Goal: Task Accomplishment & Management: Complete application form

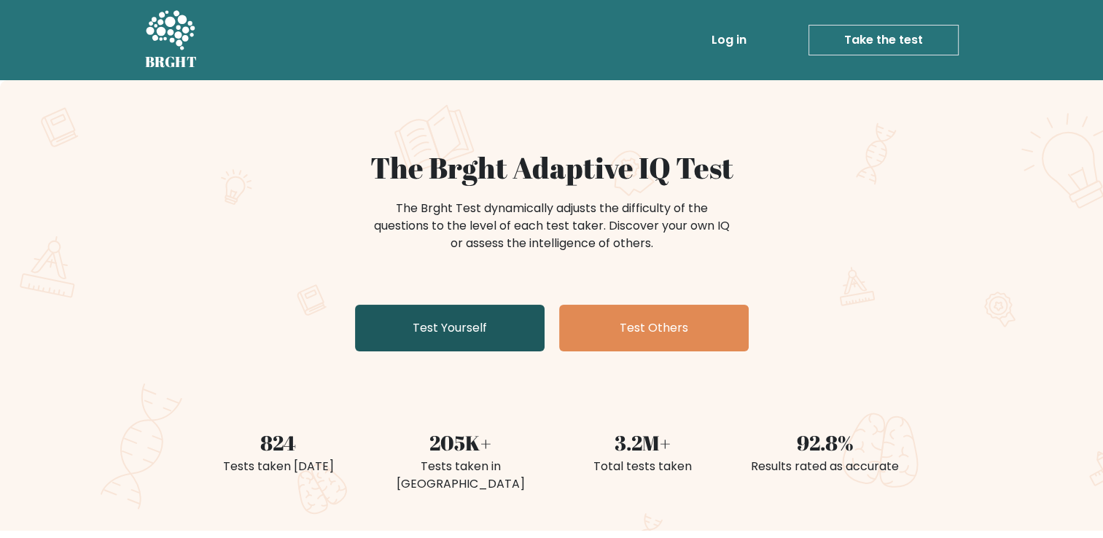
click at [489, 345] on link "Test Yourself" at bounding box center [449, 328] width 189 height 47
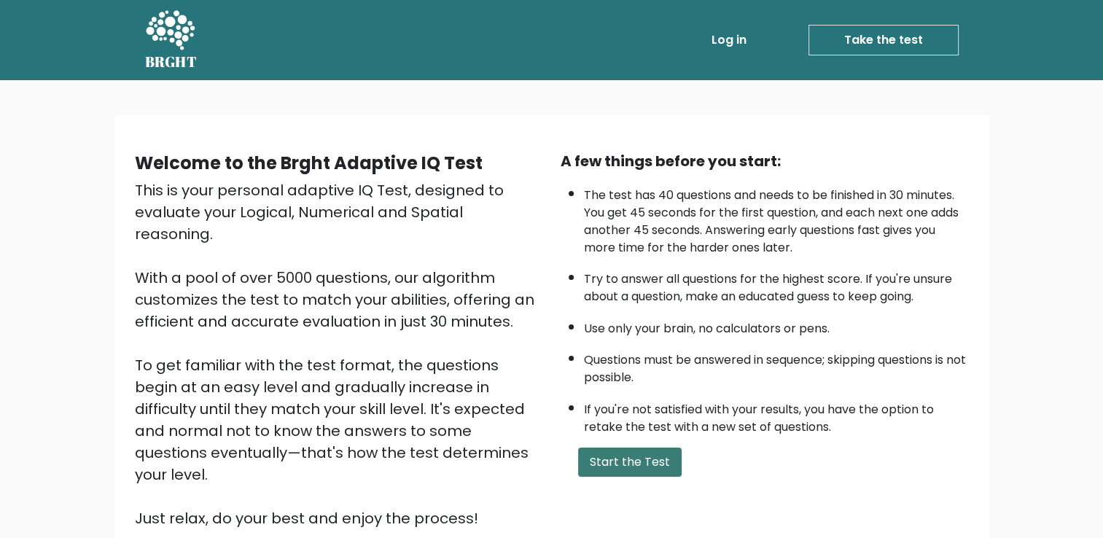
click at [651, 464] on button "Start the Test" at bounding box center [629, 461] width 103 height 29
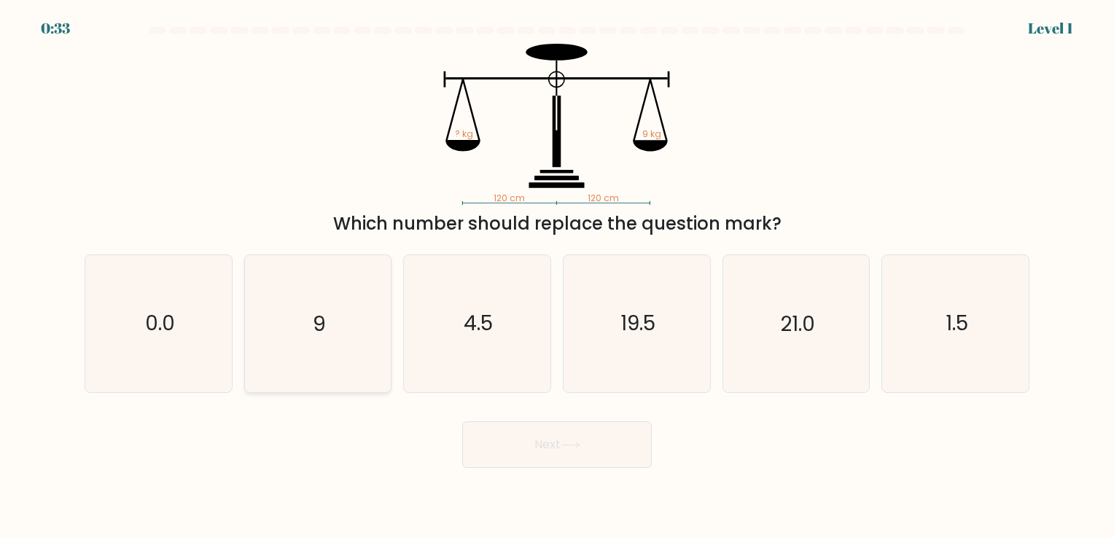
click at [271, 273] on icon "9" at bounding box center [317, 323] width 136 height 136
click at [557, 273] on input "b. 9" at bounding box center [557, 272] width 1 height 7
radio input "true"
click at [519, 459] on button "Next" at bounding box center [556, 444] width 189 height 47
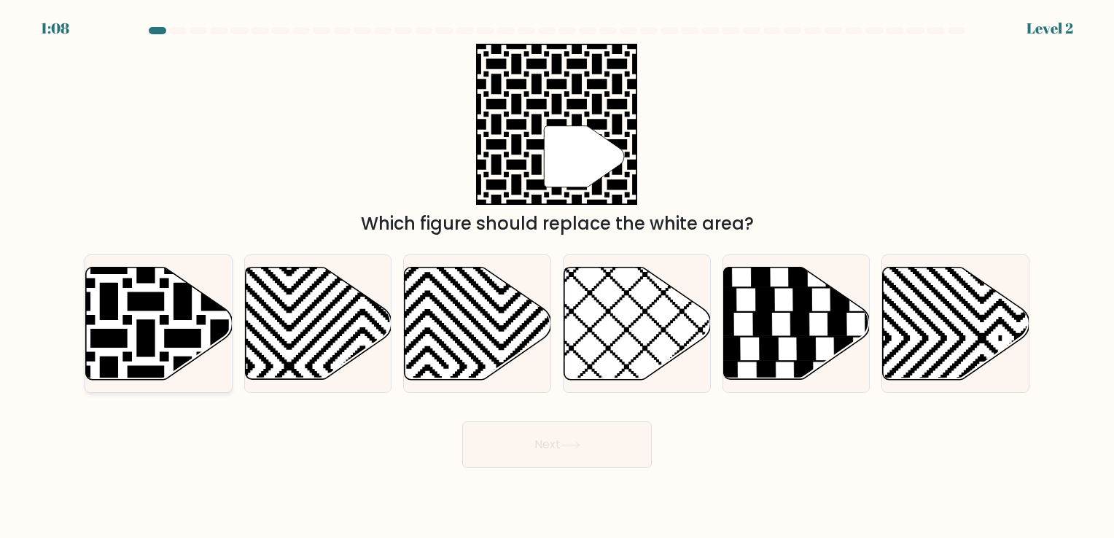
click at [198, 328] on icon at bounding box center [159, 323] width 146 height 112
click at [557, 276] on input "a." at bounding box center [557, 272] width 1 height 7
radio input "true"
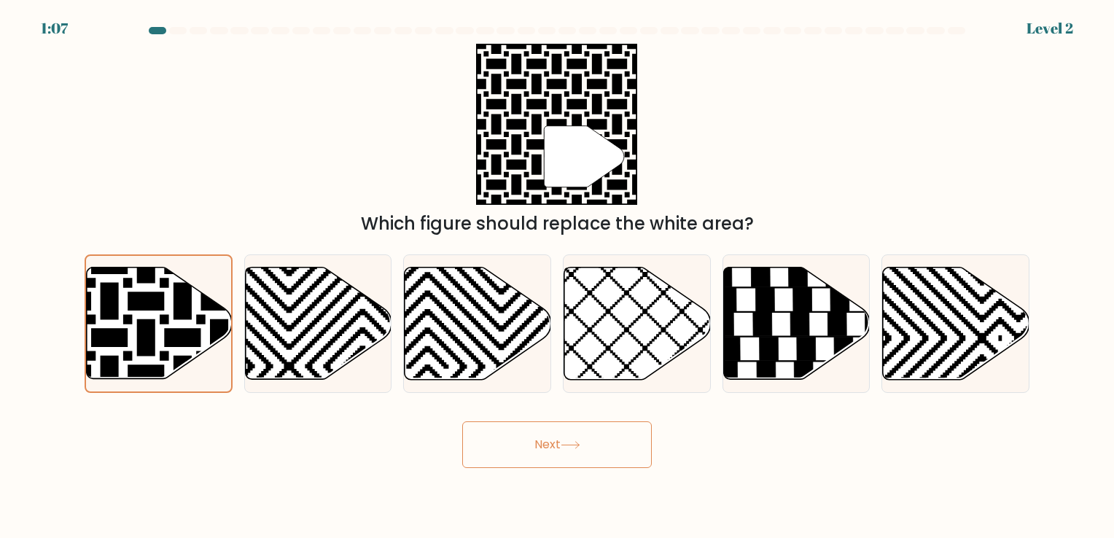
click at [587, 450] on button "Next" at bounding box center [556, 444] width 189 height 47
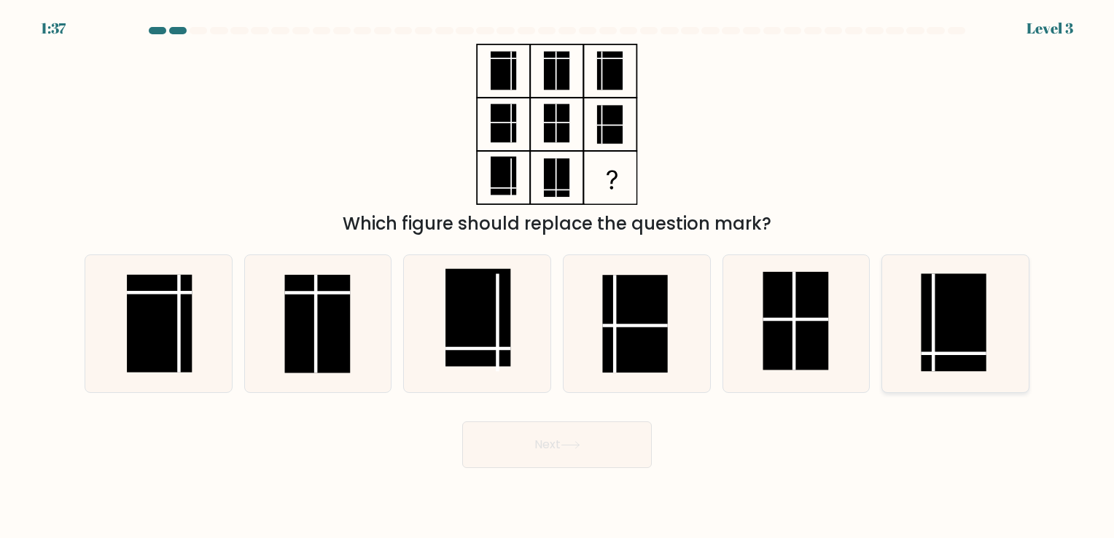
click at [939, 311] on rect at bounding box center [952, 323] width 65 height 98
click at [558, 276] on input "f." at bounding box center [557, 272] width 1 height 7
radio input "true"
click at [554, 443] on button "Next" at bounding box center [556, 444] width 189 height 47
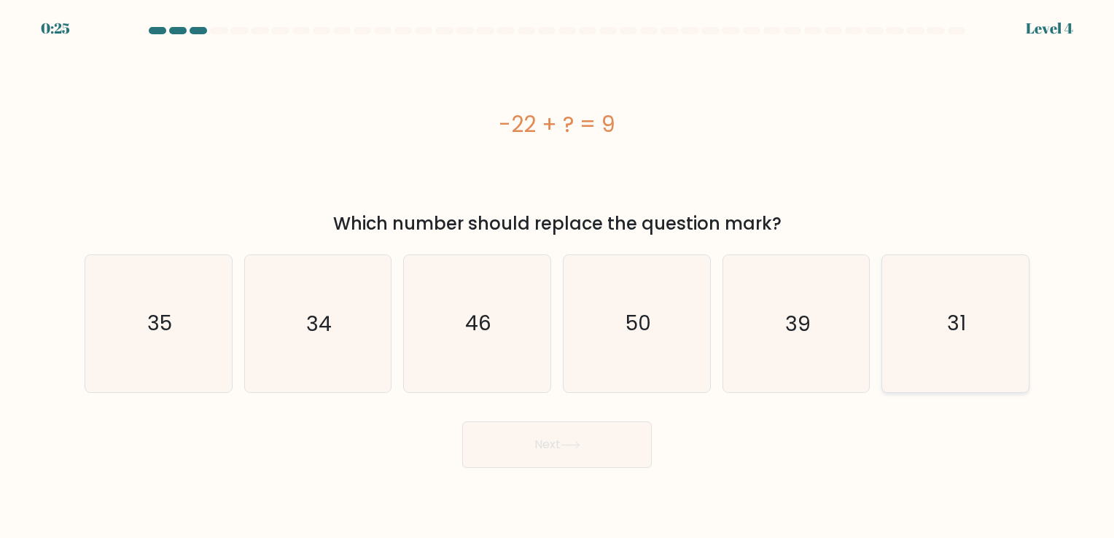
click at [965, 326] on text "31" at bounding box center [956, 324] width 19 height 28
click at [558, 276] on input "f. 31" at bounding box center [557, 272] width 1 height 7
radio input "true"
click at [540, 461] on button "Next" at bounding box center [556, 444] width 189 height 47
click at [588, 458] on button "Next" at bounding box center [556, 444] width 189 height 47
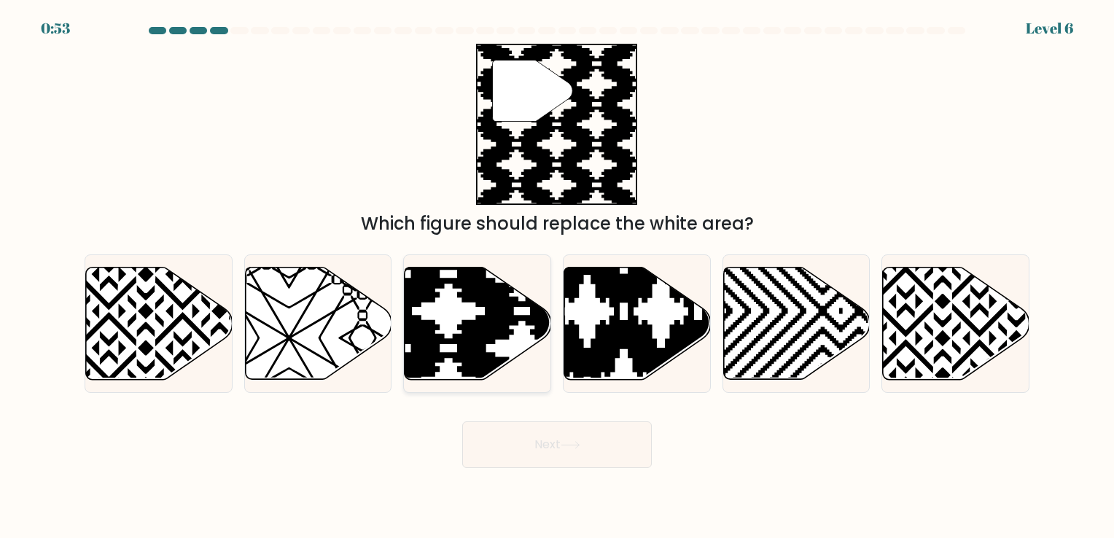
click at [479, 329] on icon at bounding box center [522, 384] width 295 height 295
click at [557, 276] on input "c." at bounding box center [557, 272] width 1 height 7
radio input "true"
click at [600, 439] on button "Next" at bounding box center [556, 444] width 189 height 47
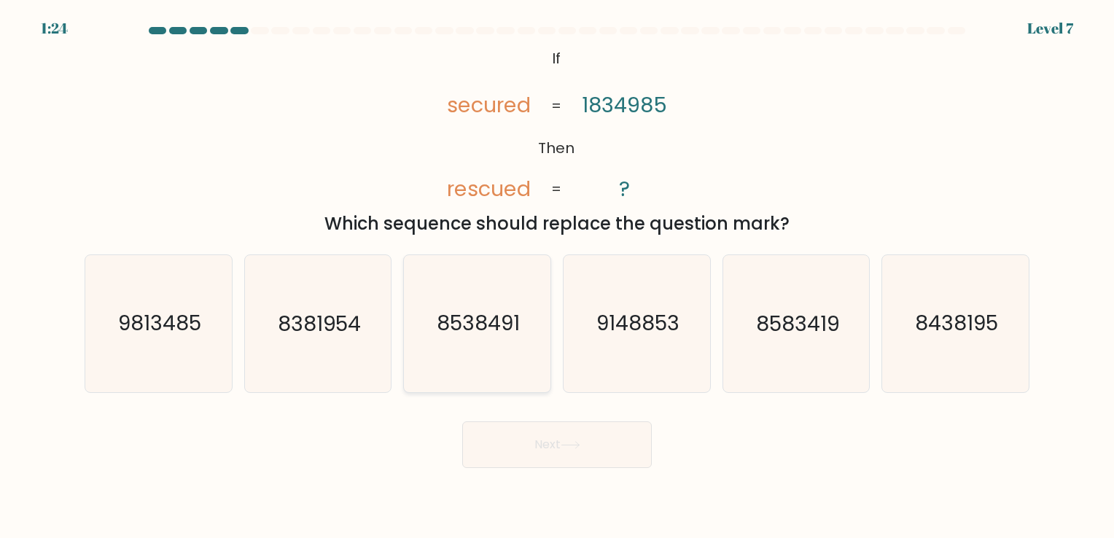
click at [506, 331] on text "8538491" at bounding box center [478, 324] width 83 height 28
click at [557, 276] on input "c. 8538491" at bounding box center [557, 272] width 1 height 7
radio input "true"
click at [558, 451] on button "Next" at bounding box center [556, 444] width 189 height 47
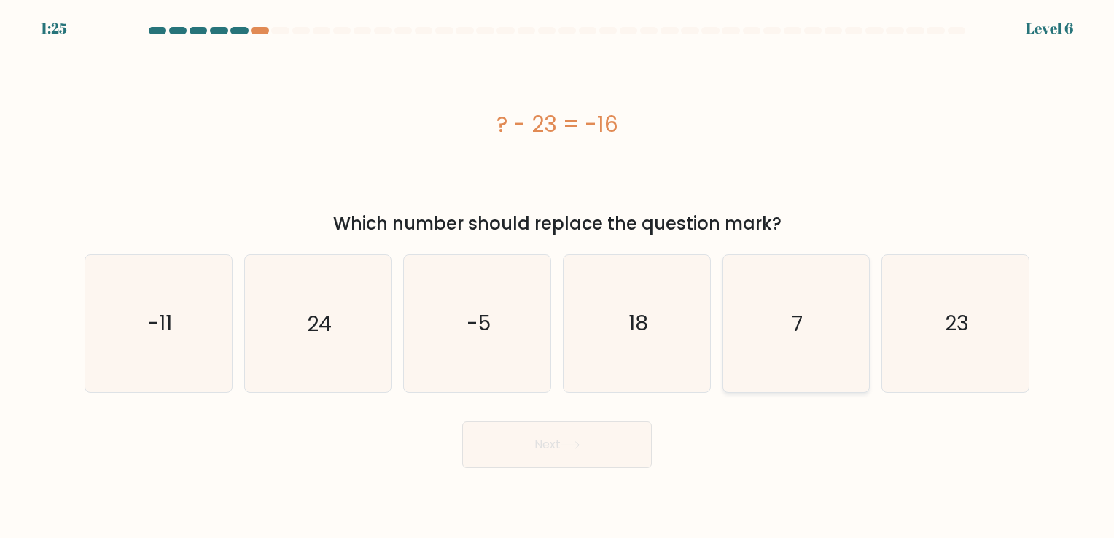
drag, startPoint x: 789, startPoint y: 331, endPoint x: 757, endPoint y: 348, distance: 36.5
click at [789, 331] on icon "7" at bounding box center [795, 323] width 136 height 136
click at [558, 276] on input "e. 7" at bounding box center [557, 272] width 1 height 7
radio input "true"
click at [582, 433] on button "Next" at bounding box center [556, 444] width 189 height 47
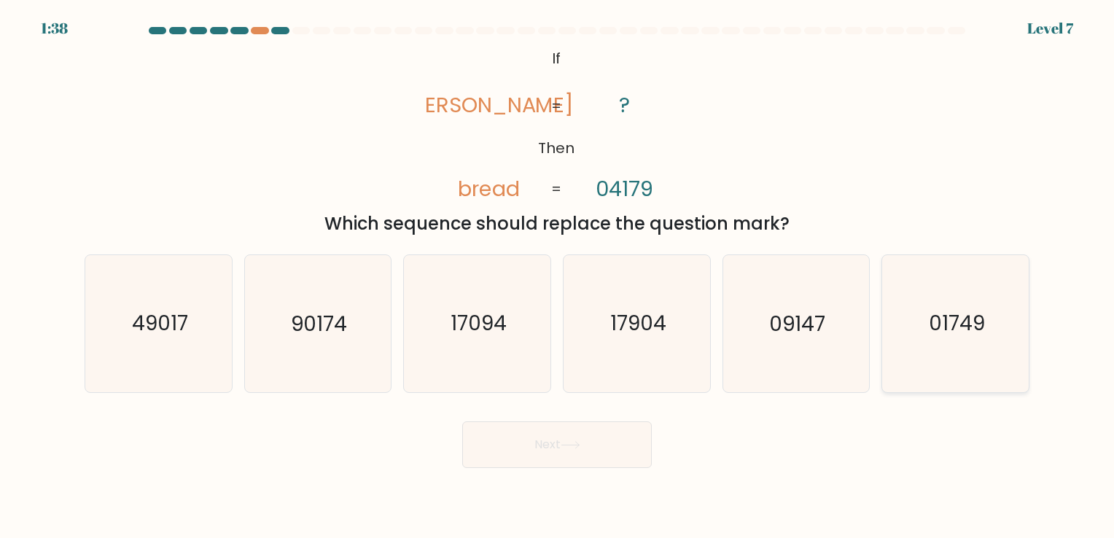
click at [926, 334] on icon "01749" at bounding box center [955, 323] width 136 height 136
click at [558, 276] on input "f. 01749" at bounding box center [557, 272] width 1 height 7
radio input "true"
click at [562, 447] on button "Next" at bounding box center [556, 444] width 189 height 47
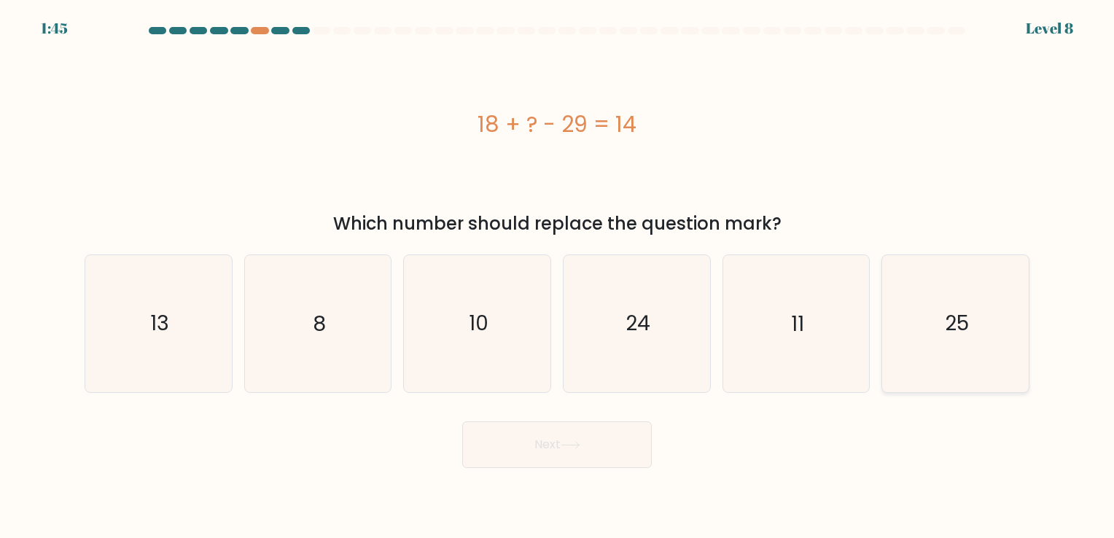
click at [928, 344] on icon "25" at bounding box center [955, 323] width 136 height 136
click at [558, 276] on input "f. 25" at bounding box center [557, 272] width 1 height 7
radio input "true"
click at [596, 439] on button "Next" at bounding box center [556, 444] width 189 height 47
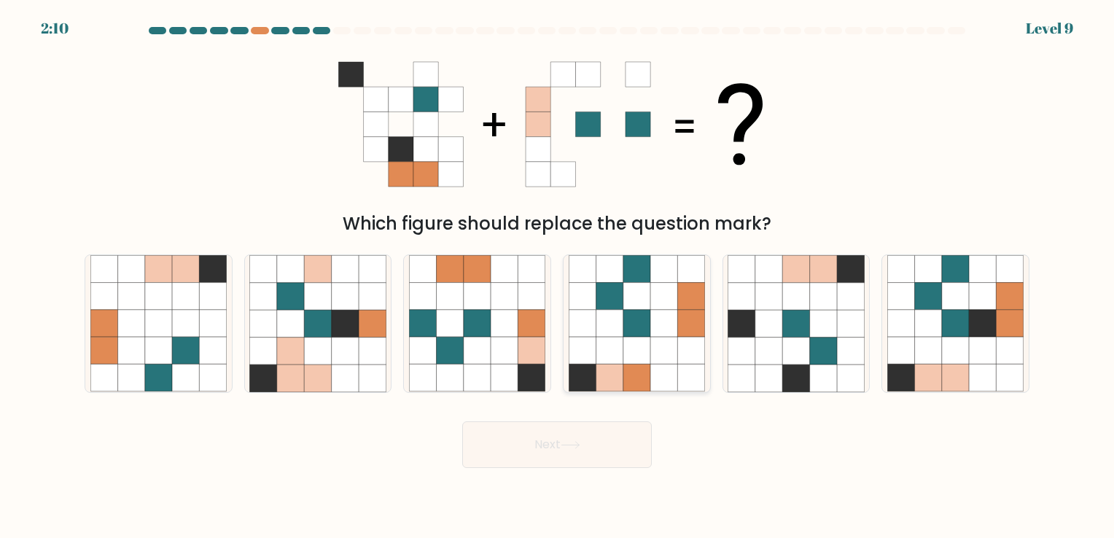
click at [695, 320] on icon at bounding box center [690, 323] width 27 height 27
click at [558, 276] on input "d." at bounding box center [557, 272] width 1 height 7
radio input "true"
click at [550, 454] on button "Next" at bounding box center [556, 444] width 189 height 47
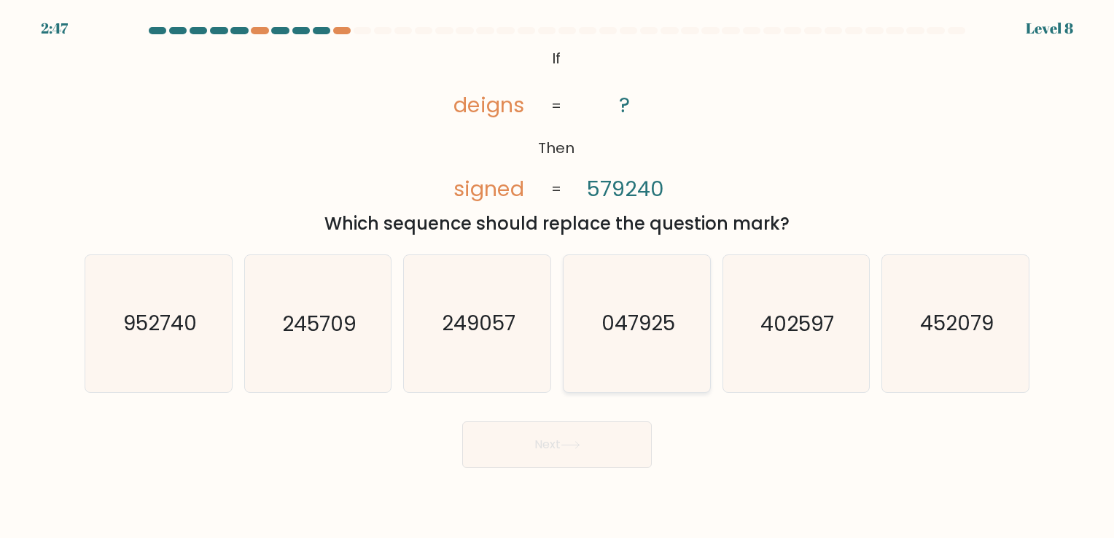
click at [635, 342] on icon "047925" at bounding box center [636, 323] width 136 height 136
click at [558, 276] on input "d. 047925" at bounding box center [557, 272] width 1 height 7
radio input "true"
click at [581, 453] on button "Next" at bounding box center [556, 444] width 189 height 47
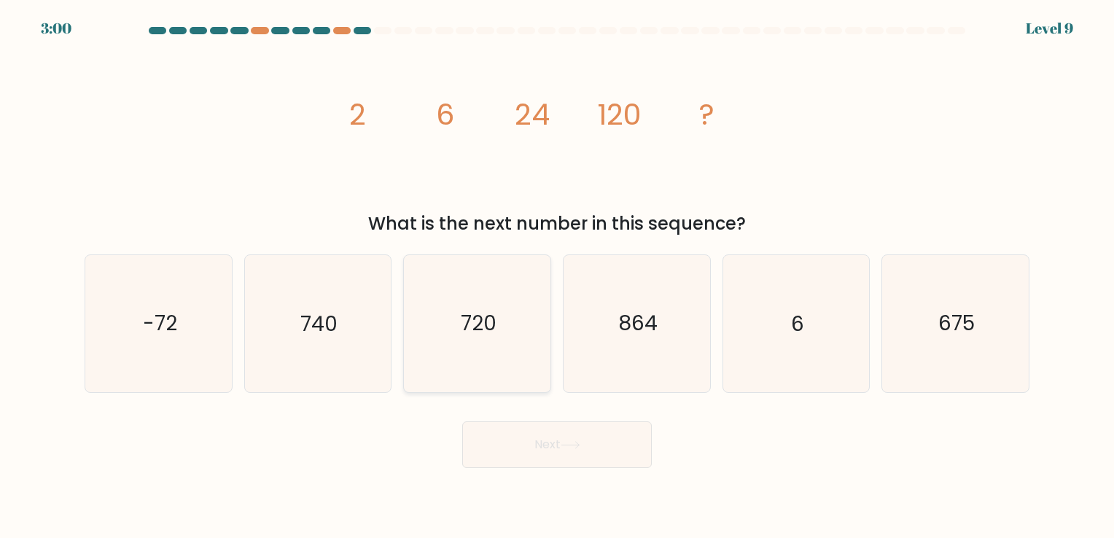
click at [466, 328] on text "720" at bounding box center [479, 324] width 36 height 28
click at [557, 276] on input "c. 720" at bounding box center [557, 272] width 1 height 7
radio input "true"
click at [590, 451] on button "Next" at bounding box center [556, 444] width 189 height 47
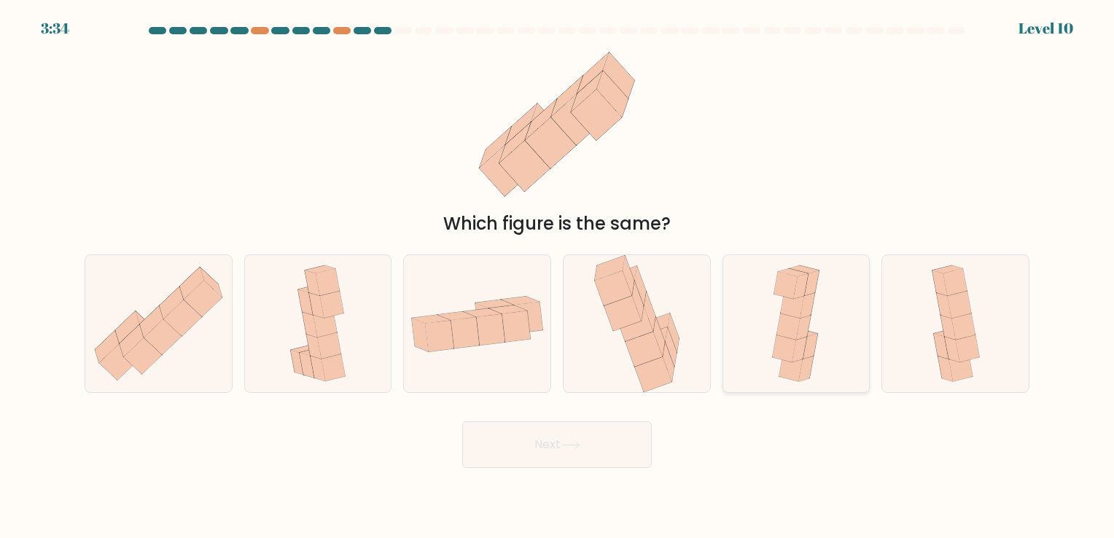
click at [778, 348] on icon at bounding box center [784, 348] width 23 height 27
click at [558, 276] on input "e." at bounding box center [557, 272] width 1 height 7
radio input "true"
click at [541, 446] on button "Next" at bounding box center [556, 444] width 189 height 47
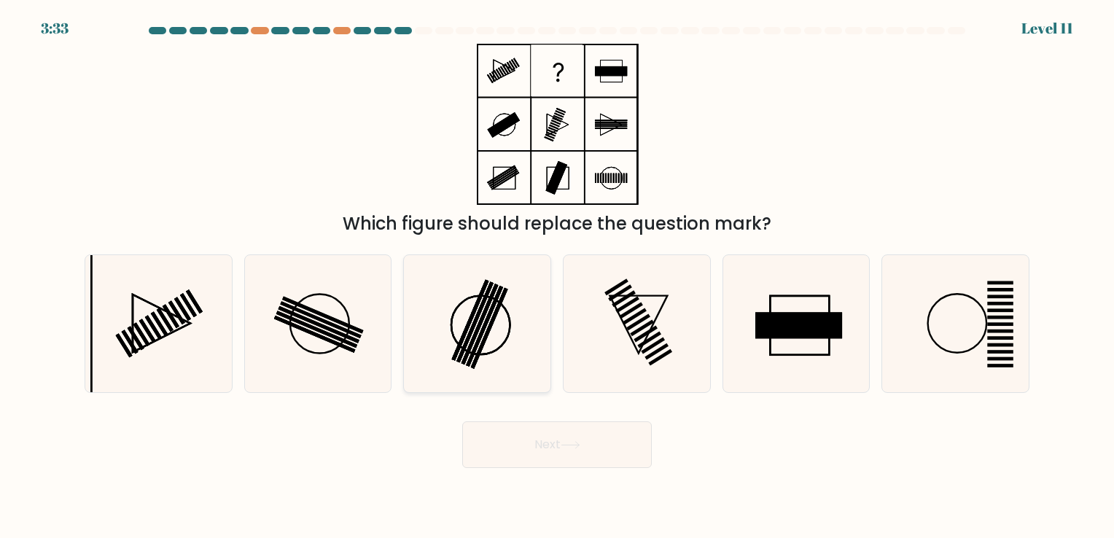
click at [484, 365] on icon at bounding box center [477, 323] width 136 height 136
click at [557, 276] on input "c." at bounding box center [557, 272] width 1 height 7
radio input "true"
click at [539, 434] on button "Next" at bounding box center [556, 444] width 189 height 47
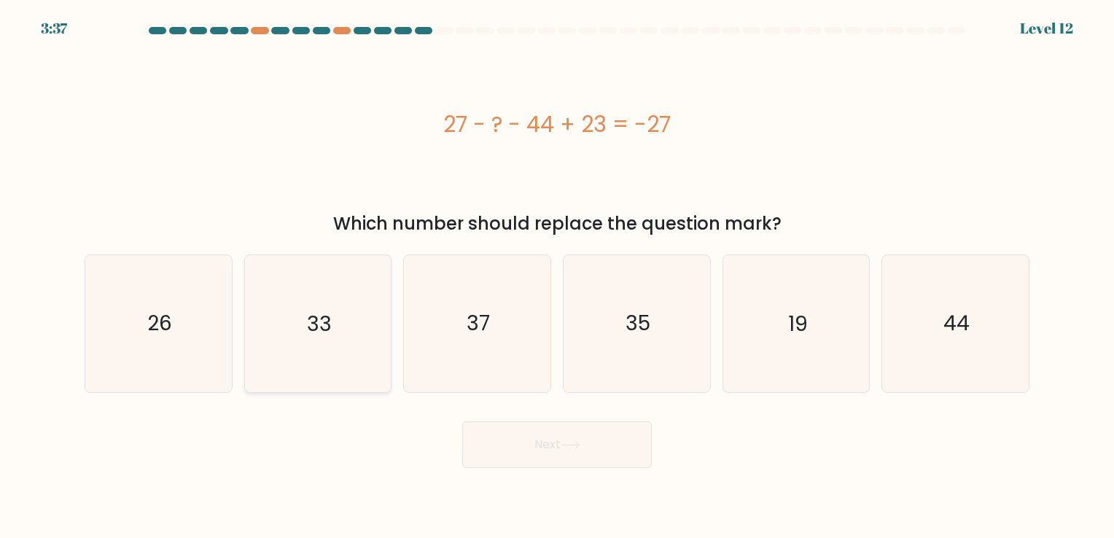
click at [330, 364] on icon "33" at bounding box center [317, 323] width 136 height 136
click at [557, 276] on input "b. 33" at bounding box center [557, 272] width 1 height 7
radio input "true"
click at [508, 442] on button "Next" at bounding box center [556, 444] width 189 height 47
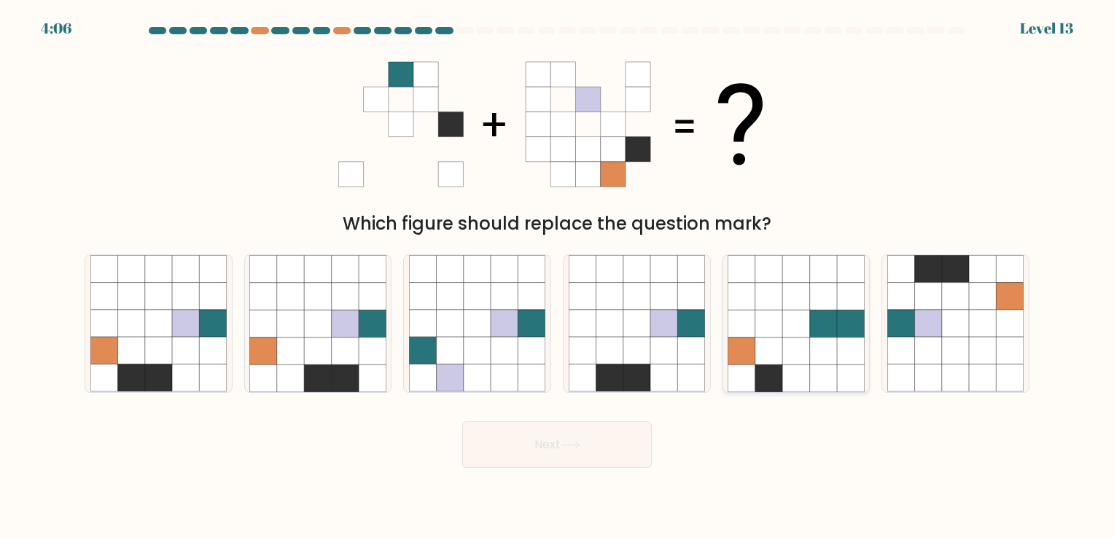
click at [835, 348] on icon at bounding box center [823, 350] width 27 height 27
click at [558, 276] on input "e." at bounding box center [557, 272] width 1 height 7
radio input "true"
click at [924, 358] on icon at bounding box center [928, 350] width 27 height 27
click at [558, 276] on input "f." at bounding box center [557, 272] width 1 height 7
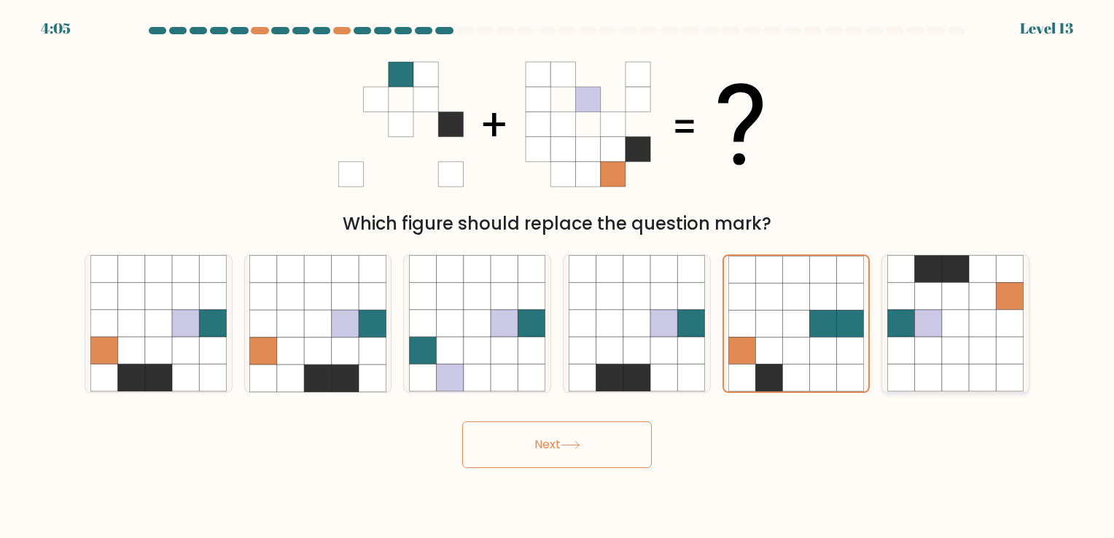
radio input "true"
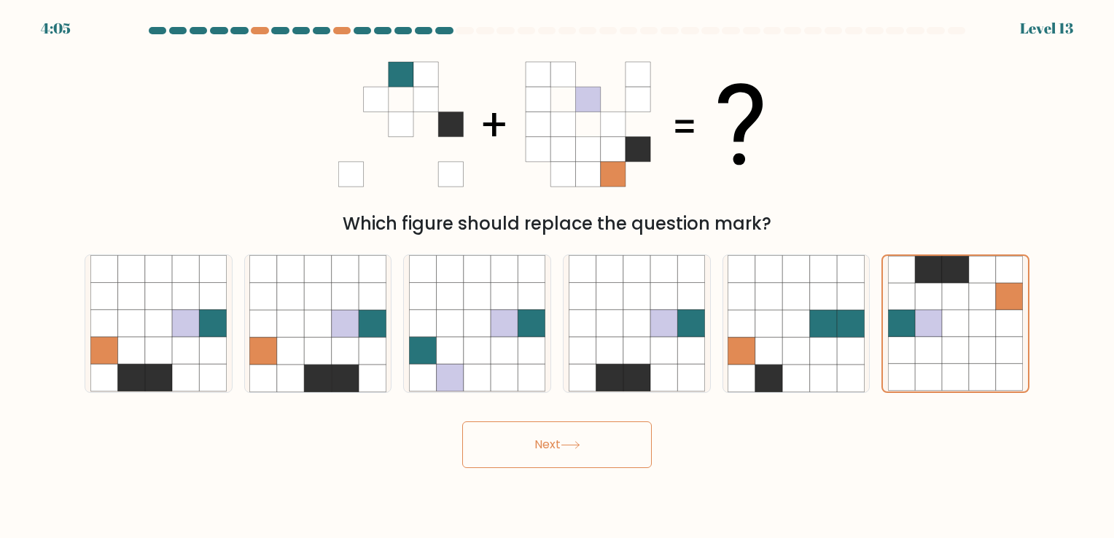
click at [580, 448] on icon at bounding box center [570, 445] width 20 height 8
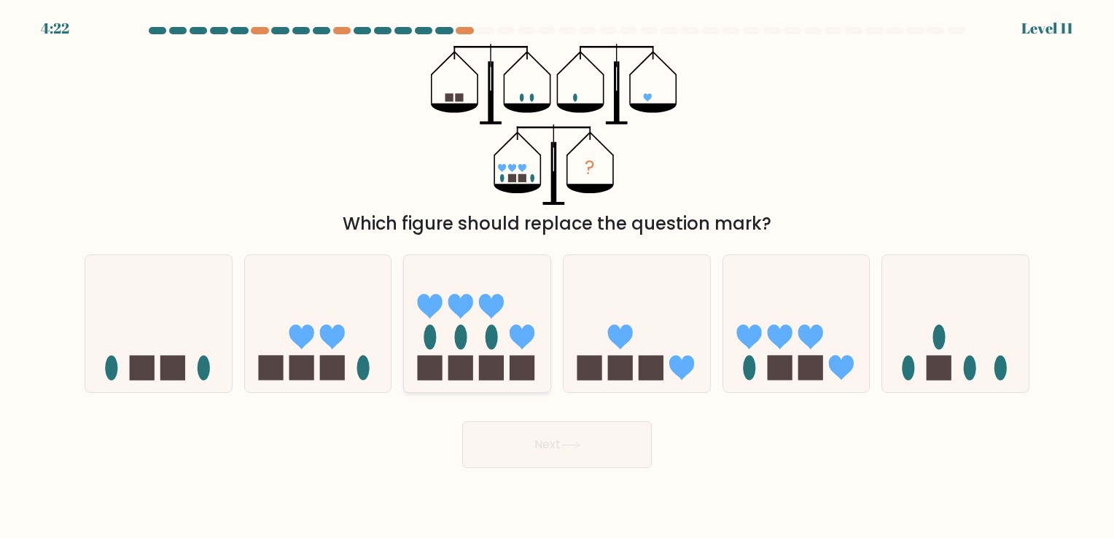
click at [501, 357] on rect at bounding box center [491, 368] width 25 height 25
click at [557, 276] on input "c." at bounding box center [557, 272] width 1 height 7
radio input "true"
click at [582, 435] on button "Next" at bounding box center [556, 444] width 189 height 47
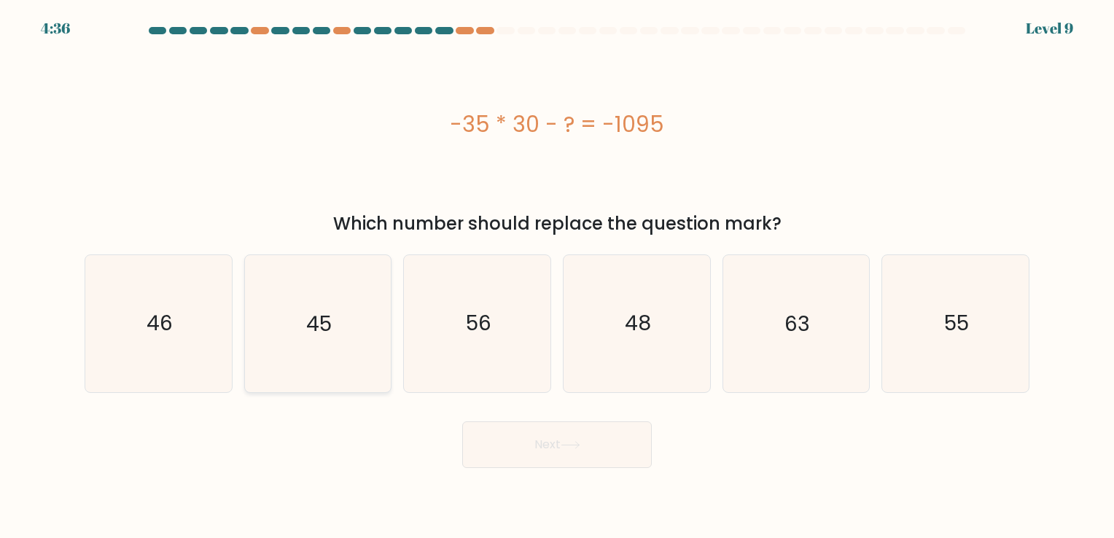
click at [323, 356] on icon "45" at bounding box center [317, 323] width 136 height 136
click at [557, 276] on input "b. 45" at bounding box center [557, 272] width 1 height 7
radio input "true"
click at [581, 459] on button "Next" at bounding box center [556, 444] width 189 height 47
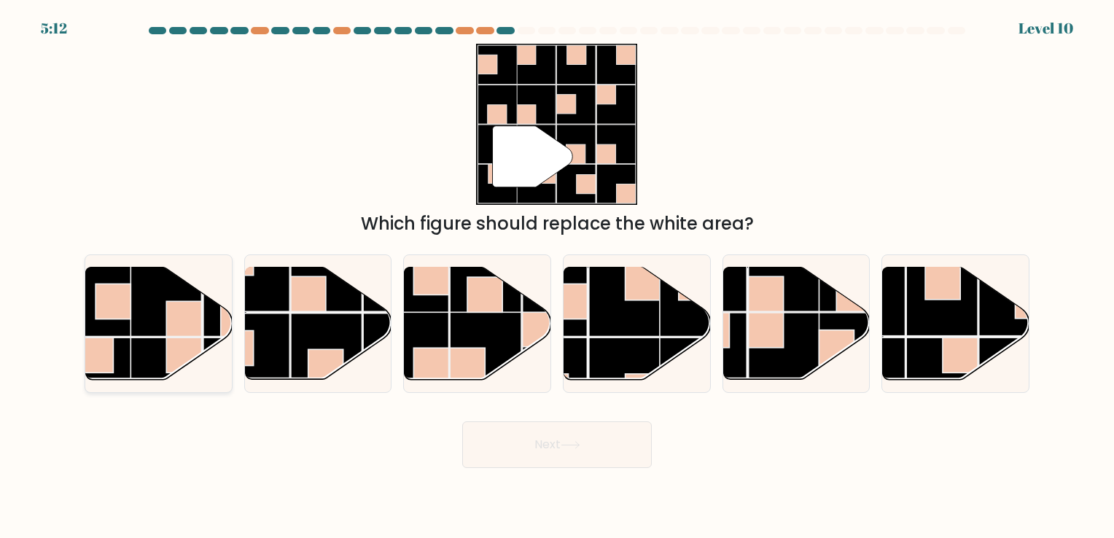
click at [176, 318] on rect at bounding box center [183, 318] width 35 height 35
click at [557, 276] on input "a." at bounding box center [557, 272] width 1 height 7
radio input "true"
click at [549, 461] on button "Next" at bounding box center [556, 444] width 189 height 47
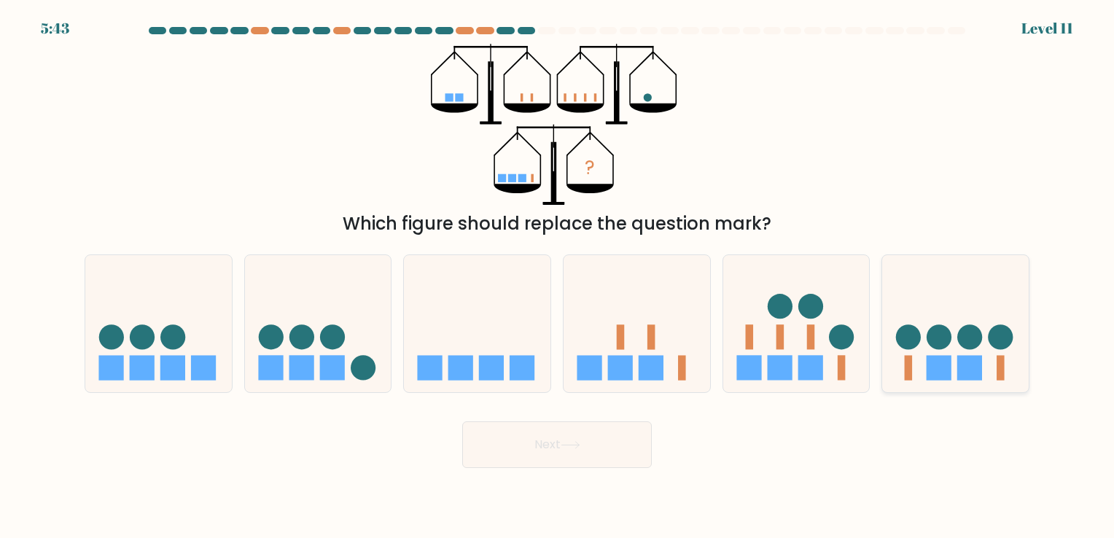
click at [933, 363] on rect at bounding box center [938, 368] width 25 height 25
click at [558, 276] on input "f." at bounding box center [557, 272] width 1 height 7
radio input "true"
click at [587, 447] on button "Next" at bounding box center [556, 444] width 189 height 47
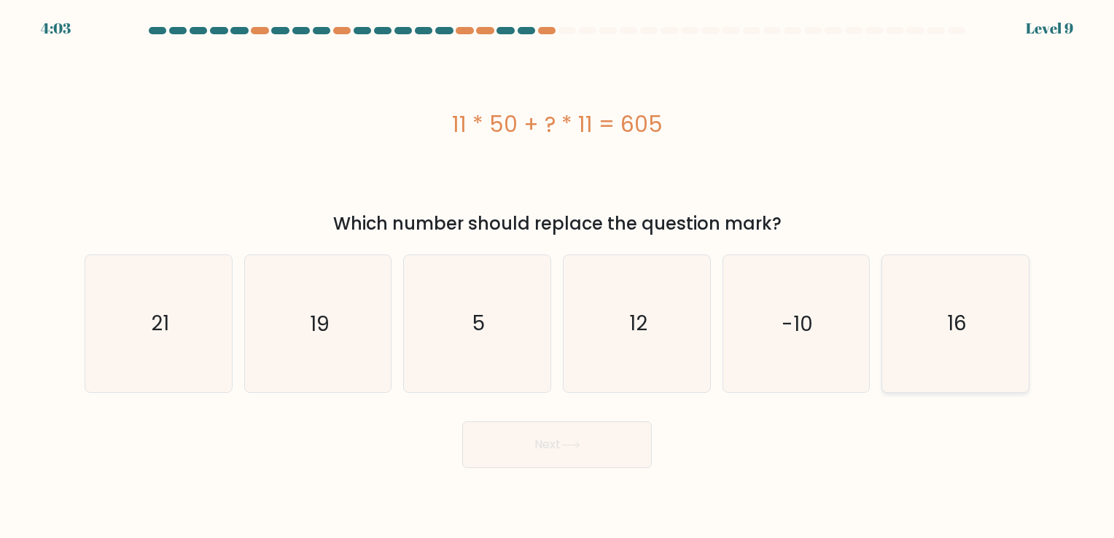
click at [980, 329] on icon "16" at bounding box center [955, 323] width 136 height 136
click at [558, 276] on input "f. 16" at bounding box center [557, 272] width 1 height 7
radio input "true"
click at [588, 450] on button "Next" at bounding box center [556, 444] width 189 height 47
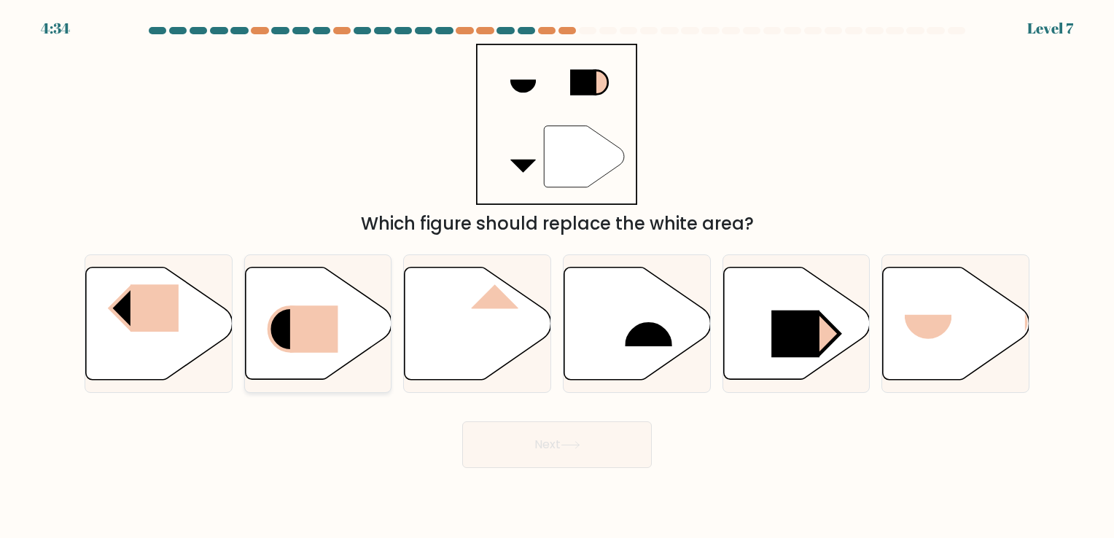
click at [353, 319] on icon at bounding box center [318, 323] width 146 height 112
click at [557, 276] on input "b." at bounding box center [557, 272] width 1 height 7
radio input "true"
click at [512, 426] on button "Next" at bounding box center [556, 444] width 189 height 47
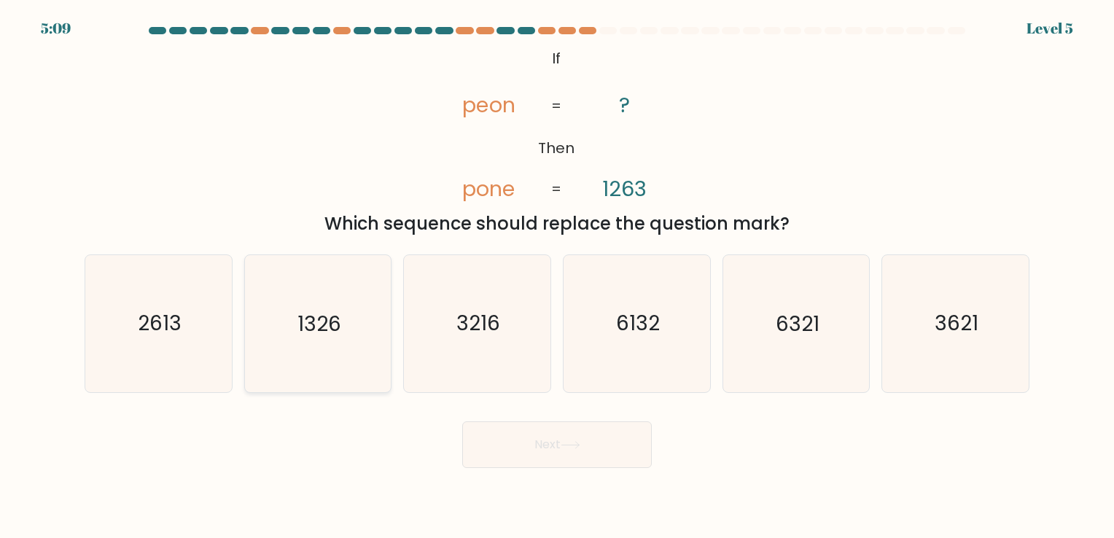
click at [329, 343] on icon "1326" at bounding box center [317, 323] width 136 height 136
click at [557, 276] on input "b. 1326" at bounding box center [557, 272] width 1 height 7
radio input "true"
click at [562, 461] on button "Next" at bounding box center [556, 444] width 189 height 47
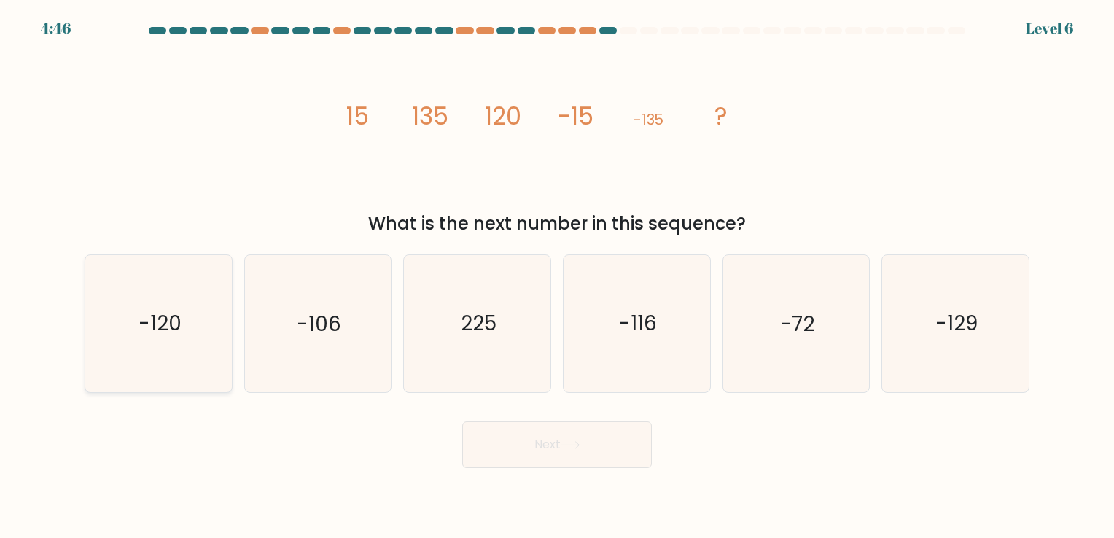
drag, startPoint x: 138, startPoint y: 331, endPoint x: 164, endPoint y: 351, distance: 32.8
click at [138, 331] on icon "-120" at bounding box center [158, 323] width 136 height 136
click at [557, 276] on input "a. -120" at bounding box center [557, 272] width 1 height 7
radio input "true"
click at [601, 439] on button "Next" at bounding box center [556, 444] width 189 height 47
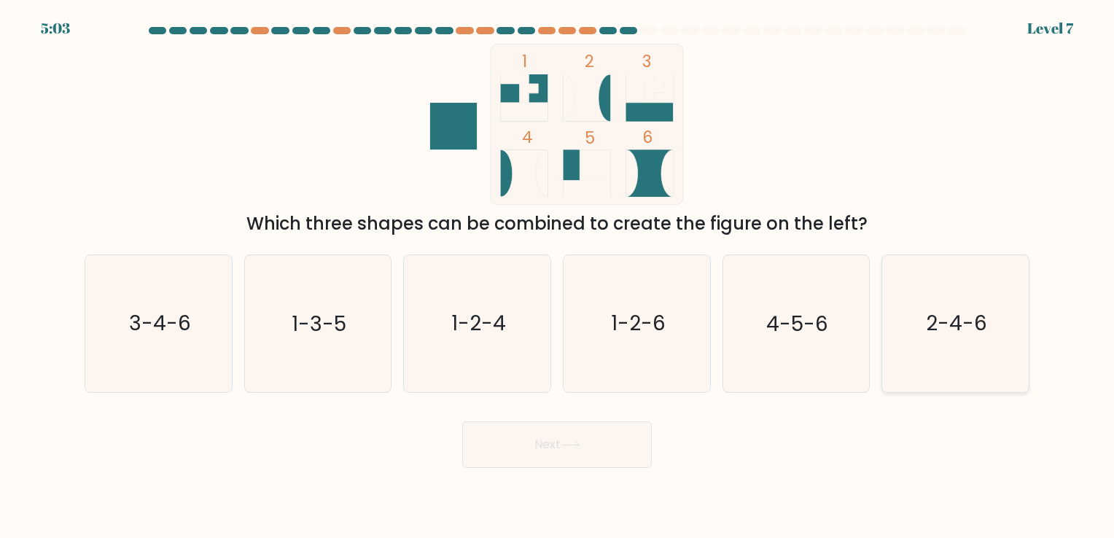
click at [938, 337] on text "2-4-6" at bounding box center [956, 324] width 61 height 28
click at [558, 276] on input "f. 2-4-6" at bounding box center [557, 272] width 1 height 7
radio input "true"
click at [630, 446] on button "Next" at bounding box center [556, 444] width 189 height 47
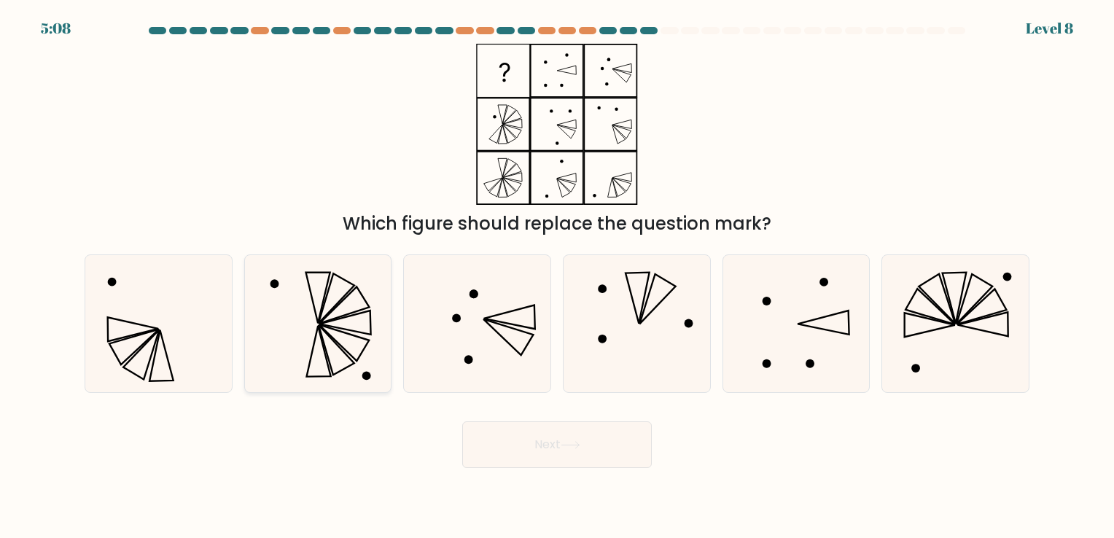
click at [321, 354] on icon at bounding box center [317, 323] width 136 height 136
click at [557, 276] on input "b." at bounding box center [557, 272] width 1 height 7
radio input "true"
click at [1001, 318] on icon at bounding box center [955, 323] width 136 height 136
click at [558, 276] on input "f." at bounding box center [557, 272] width 1 height 7
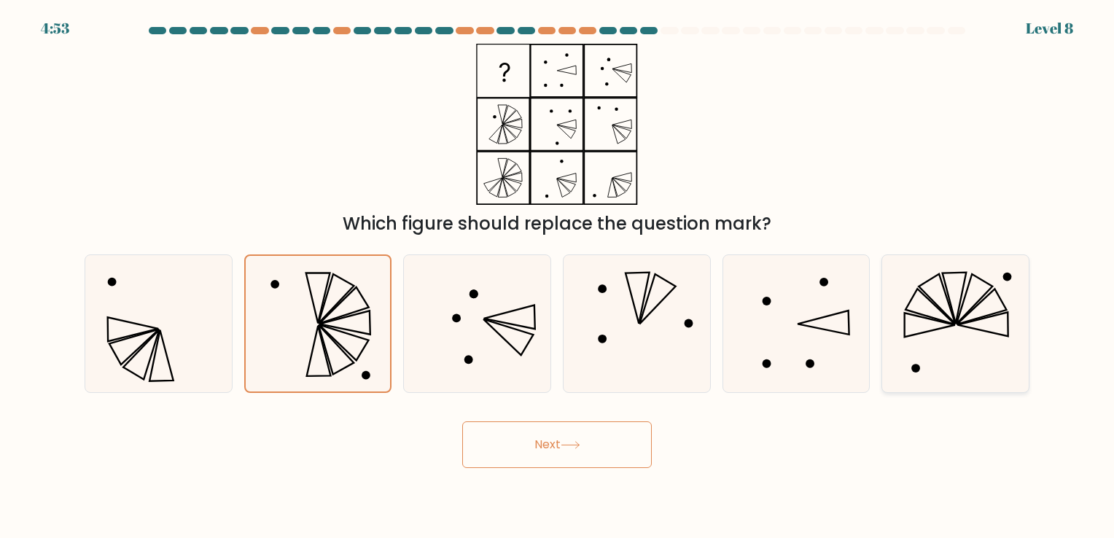
radio input "true"
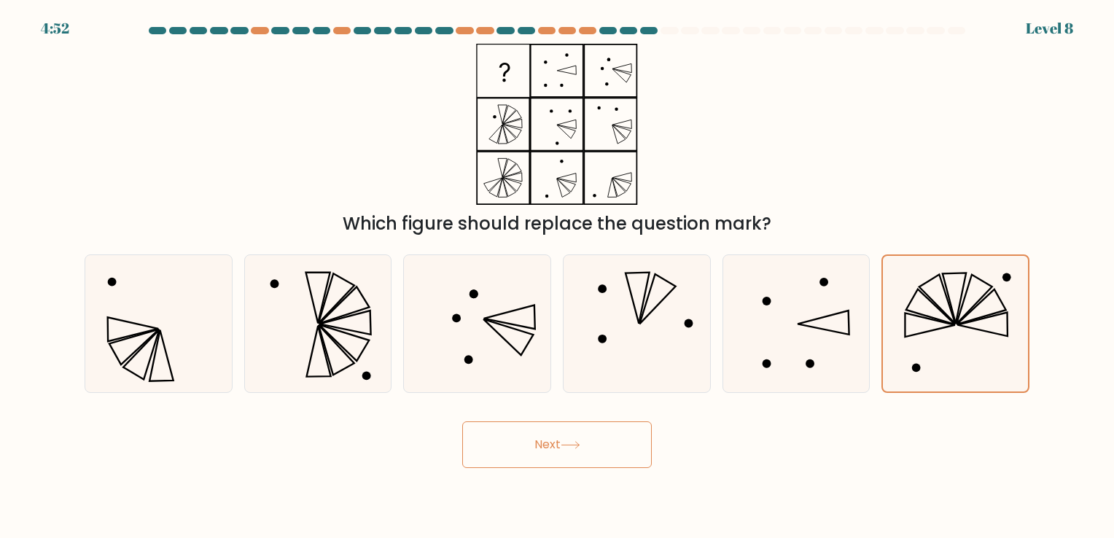
click at [584, 460] on button "Next" at bounding box center [556, 444] width 189 height 47
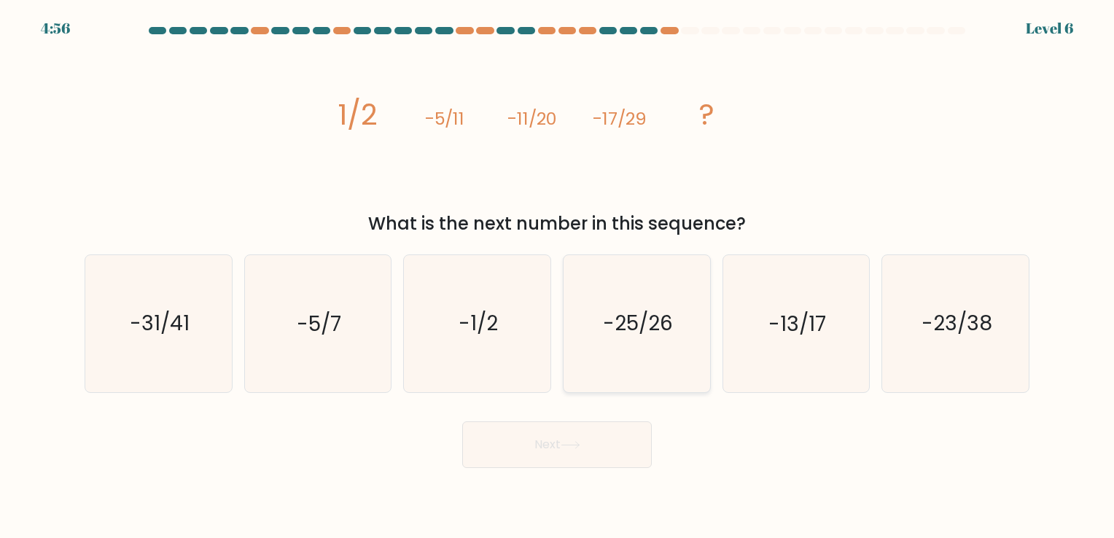
click at [609, 358] on icon "-25/26" at bounding box center [636, 323] width 136 height 136
click at [558, 276] on input "d. -25/26" at bounding box center [557, 272] width 1 height 7
radio input "true"
click at [606, 439] on button "Next" at bounding box center [556, 444] width 189 height 47
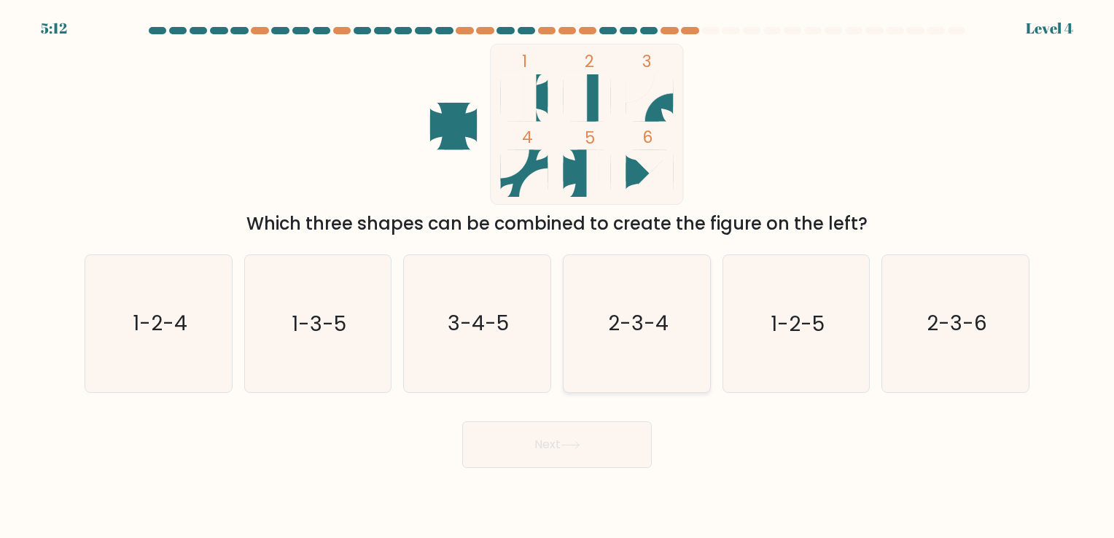
click at [657, 369] on icon "2-3-4" at bounding box center [636, 323] width 136 height 136
click at [558, 276] on input "d. 2-3-4" at bounding box center [557, 272] width 1 height 7
radio input "true"
click at [552, 446] on button "Next" at bounding box center [556, 444] width 189 height 47
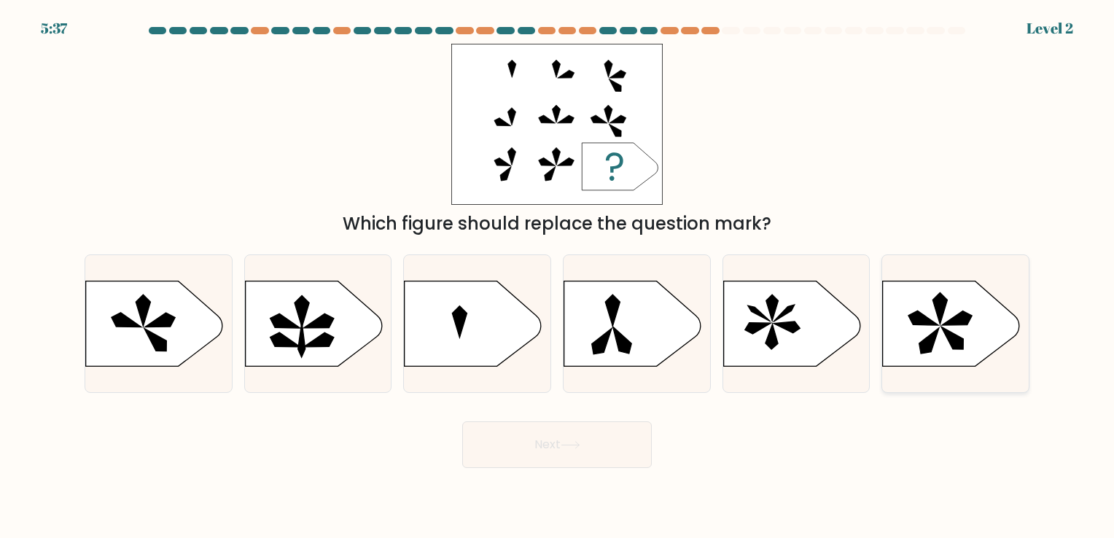
click at [950, 324] on icon at bounding box center [957, 317] width 31 height 15
click at [558, 276] on input "f." at bounding box center [557, 272] width 1 height 7
radio input "true"
click at [598, 448] on button "Next" at bounding box center [556, 444] width 189 height 47
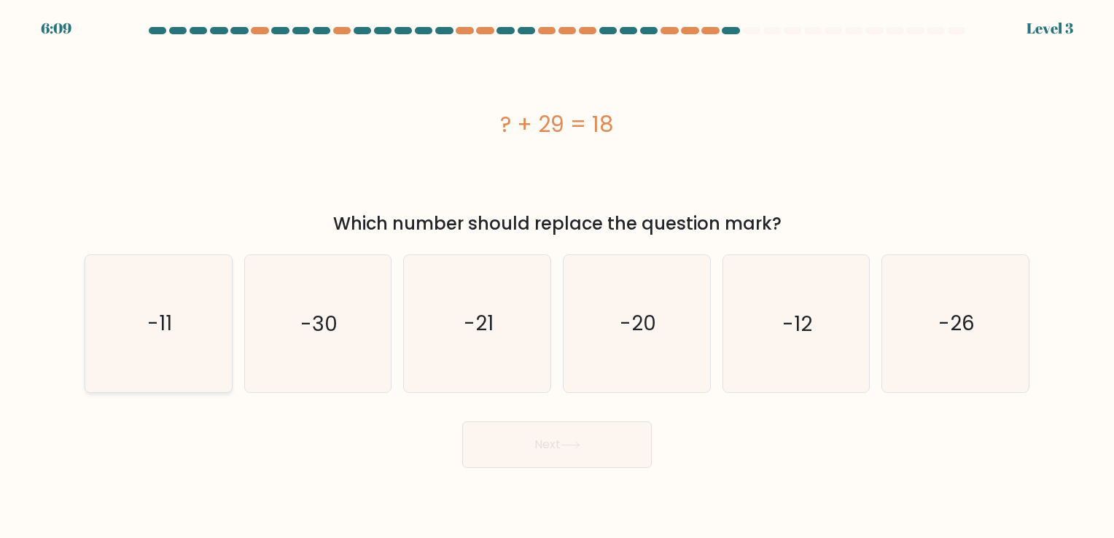
click at [180, 300] on icon "-11" at bounding box center [158, 323] width 136 height 136
click at [557, 276] on input "a. -11" at bounding box center [557, 272] width 1 height 7
radio input "true"
click at [592, 447] on button "Next" at bounding box center [556, 444] width 189 height 47
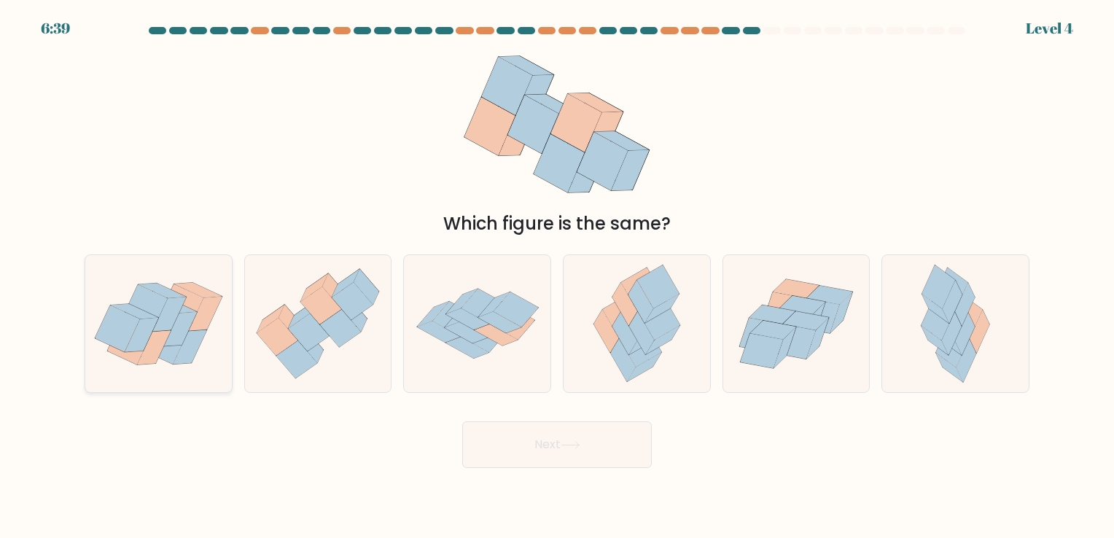
click at [157, 343] on icon at bounding box center [154, 347] width 34 height 34
click at [557, 276] on input "a." at bounding box center [557, 272] width 1 height 7
radio input "true"
click at [557, 457] on button "Next" at bounding box center [556, 444] width 189 height 47
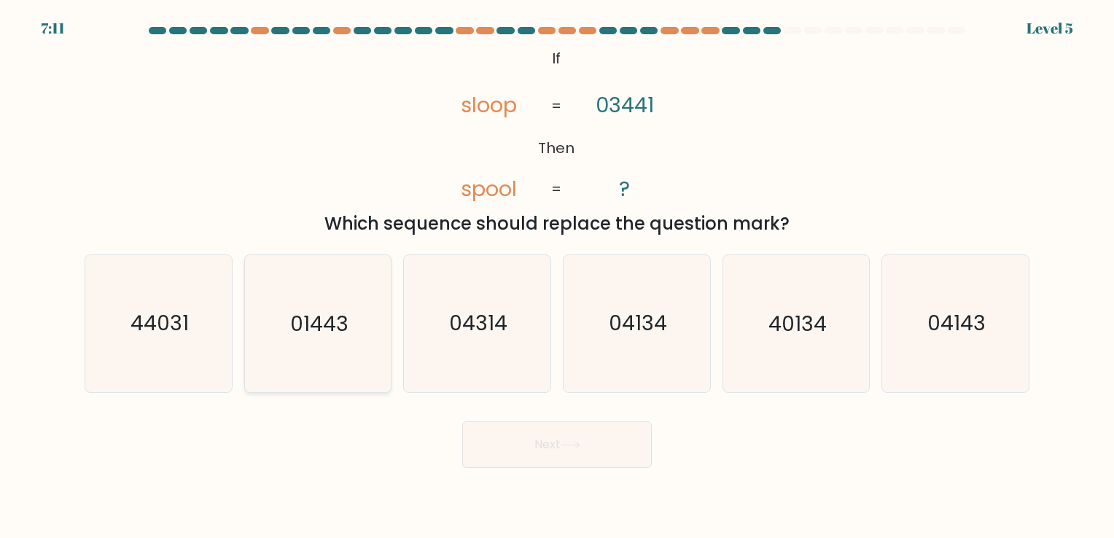
click at [296, 340] on icon "01443" at bounding box center [317, 323] width 136 height 136
click at [557, 276] on input "b. 01443" at bounding box center [557, 272] width 1 height 7
radio input "true"
click at [541, 431] on button "Next" at bounding box center [556, 444] width 189 height 47
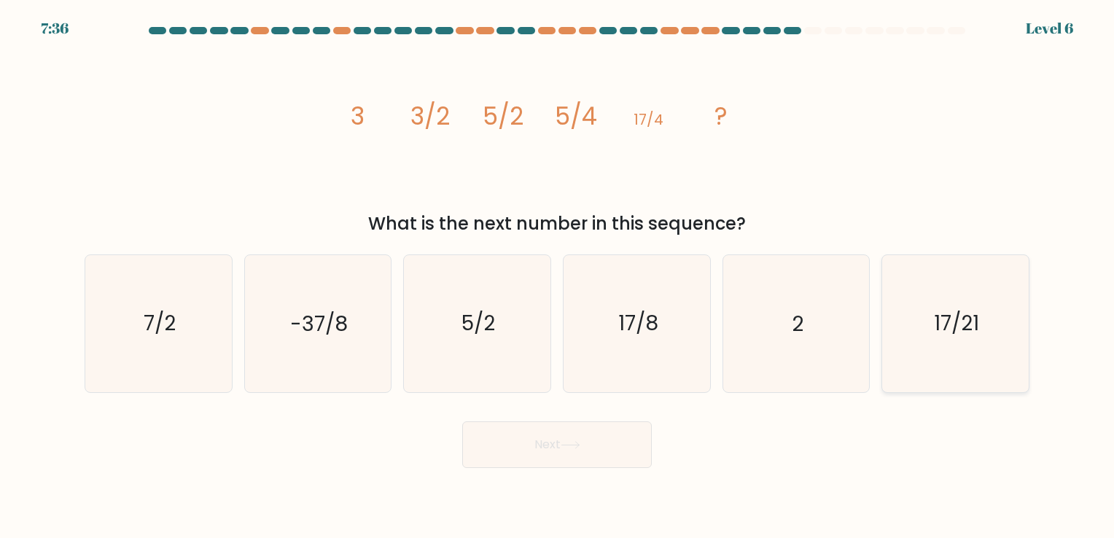
click at [922, 330] on icon "17/21" at bounding box center [955, 323] width 136 height 136
click at [558, 276] on input "f. 17/21" at bounding box center [557, 272] width 1 height 7
radio input "true"
click at [644, 348] on icon "17/8" at bounding box center [636, 323] width 136 height 136
click at [558, 276] on input "d. 17/8" at bounding box center [557, 272] width 1 height 7
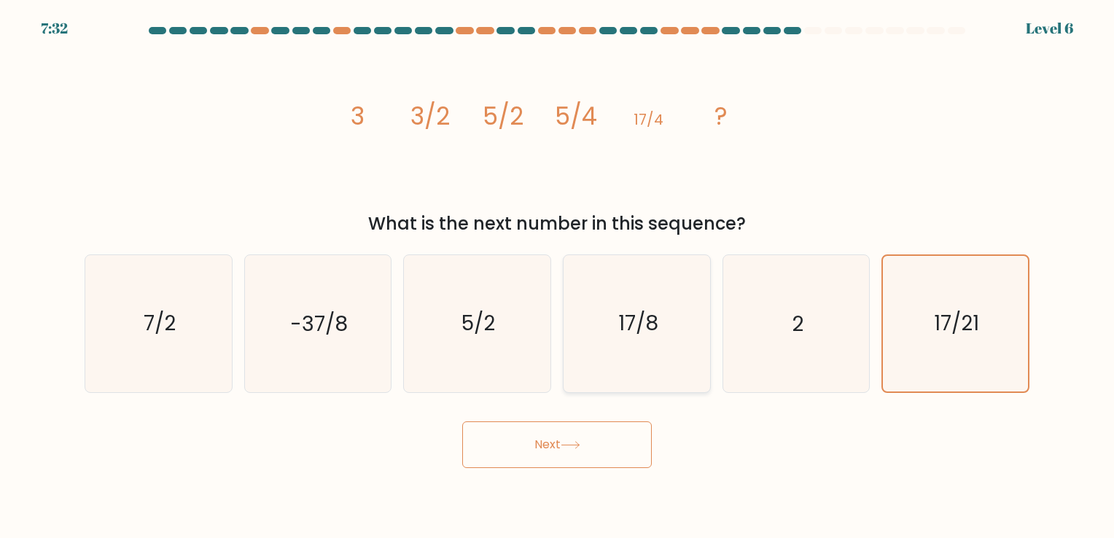
radio input "true"
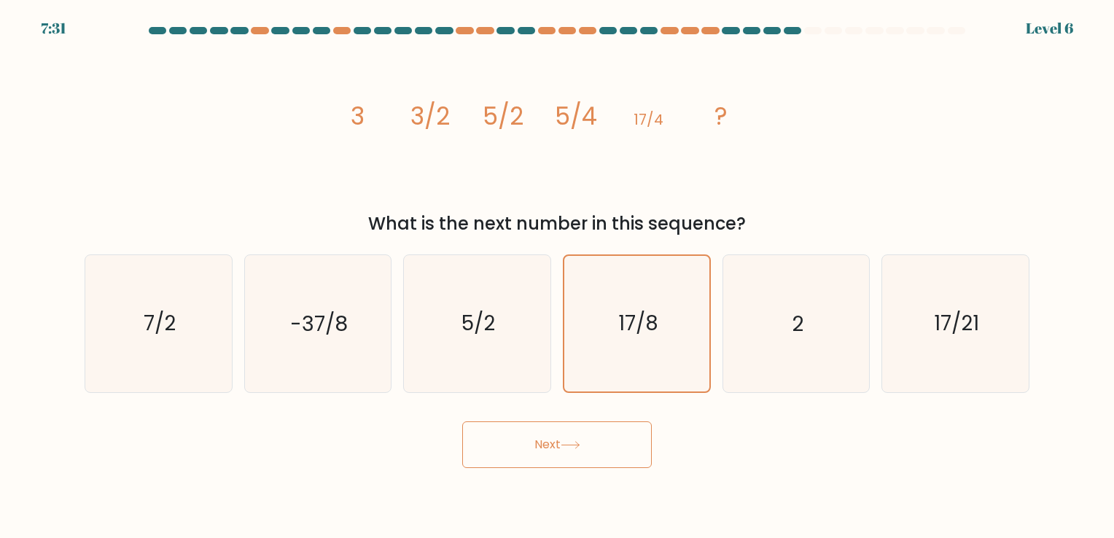
click at [606, 436] on button "Next" at bounding box center [556, 444] width 189 height 47
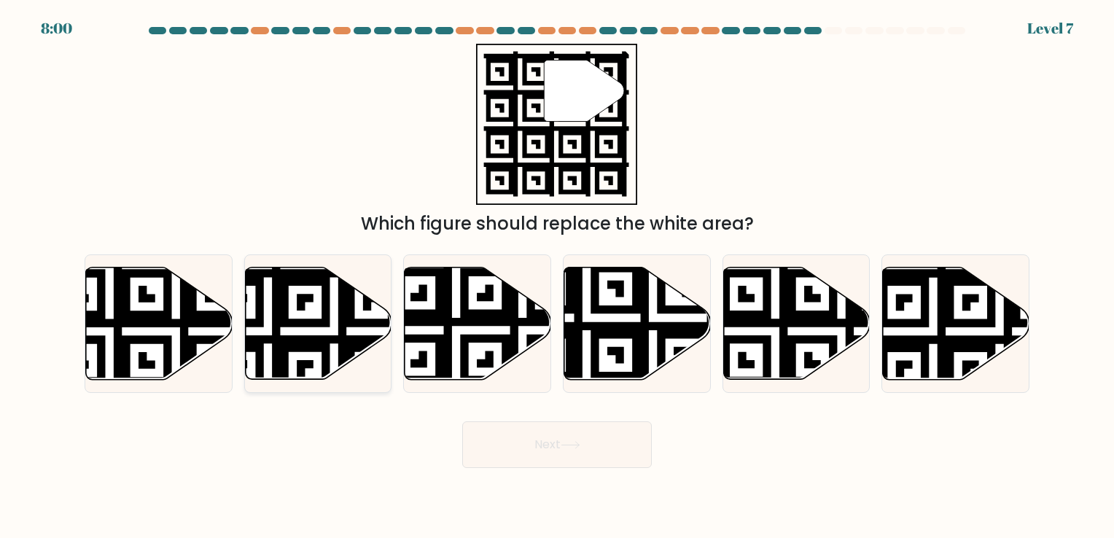
click at [315, 346] on icon at bounding box center [267, 264] width 265 height 265
click at [557, 276] on input "b." at bounding box center [557, 272] width 1 height 7
radio input "true"
click at [447, 358] on icon at bounding box center [522, 263] width 265 height 265
click at [557, 276] on input "c." at bounding box center [557, 272] width 1 height 7
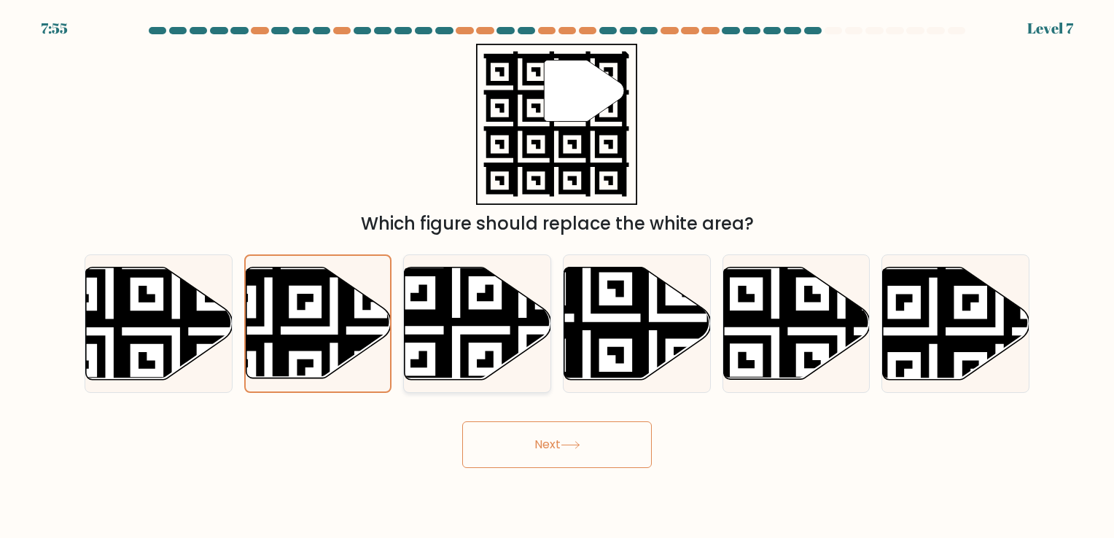
radio input "true"
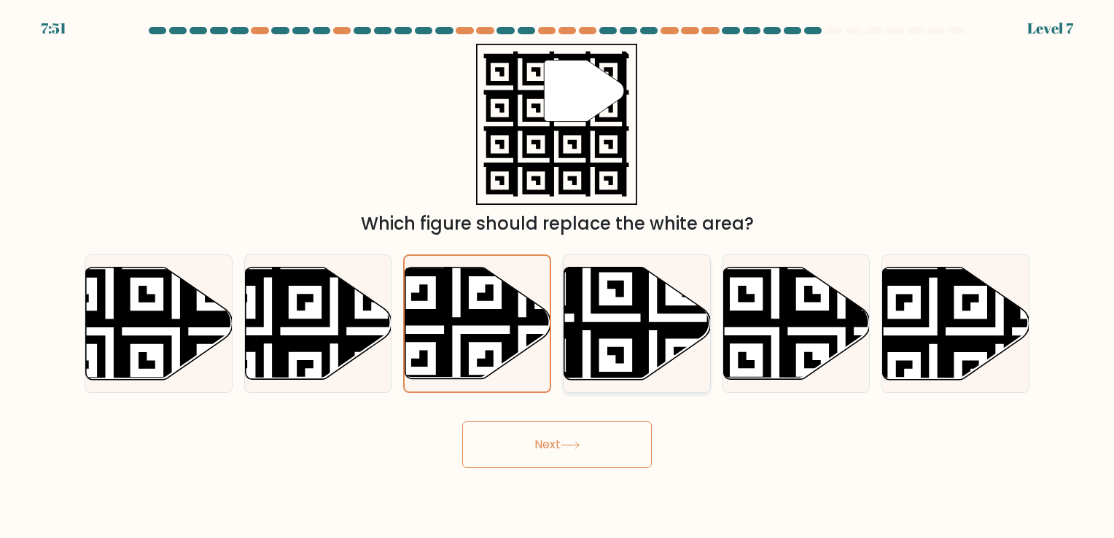
click at [605, 359] on icon at bounding box center [637, 323] width 146 height 112
click at [558, 276] on input "d." at bounding box center [557, 272] width 1 height 7
radio input "true"
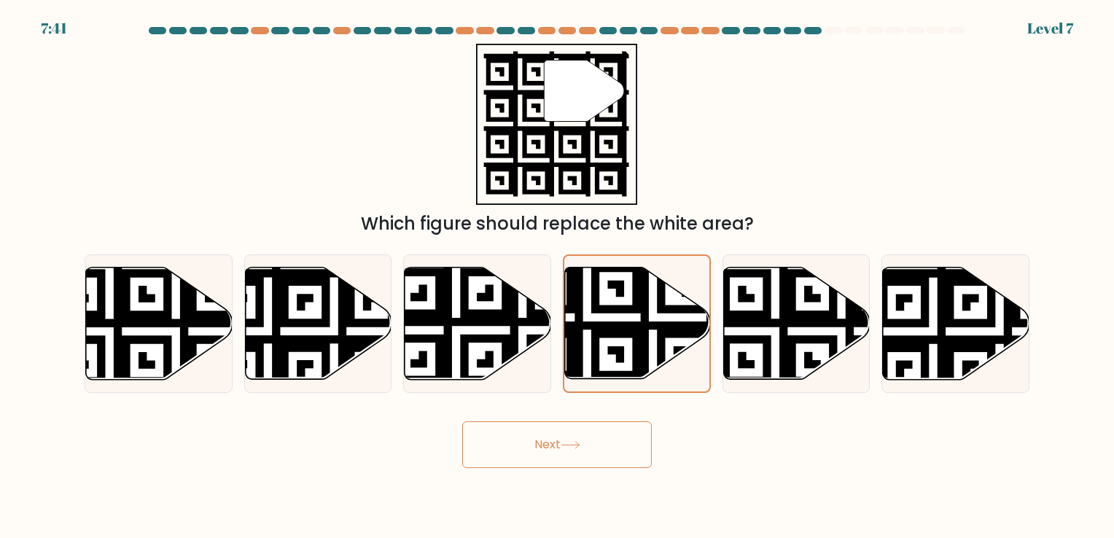
click at [579, 433] on button "Next" at bounding box center [556, 444] width 189 height 47
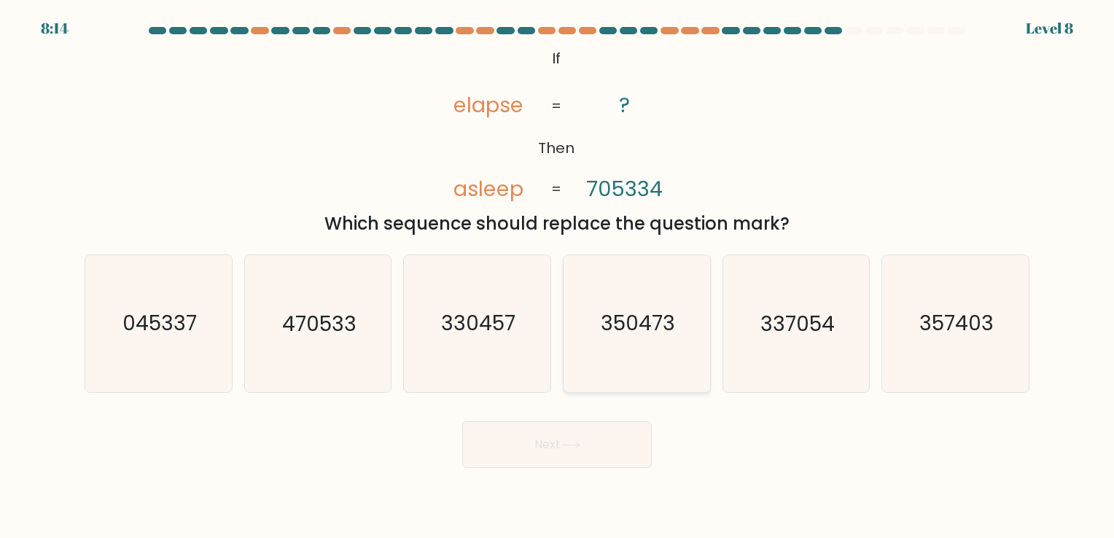
click at [619, 355] on icon "350473" at bounding box center [636, 323] width 136 height 136
click at [558, 276] on input "d. 350473" at bounding box center [557, 272] width 1 height 7
radio input "true"
drag, startPoint x: 943, startPoint y: 346, endPoint x: 810, endPoint y: 403, distance: 145.0
click at [943, 345] on icon "357403" at bounding box center [955, 323] width 136 height 136
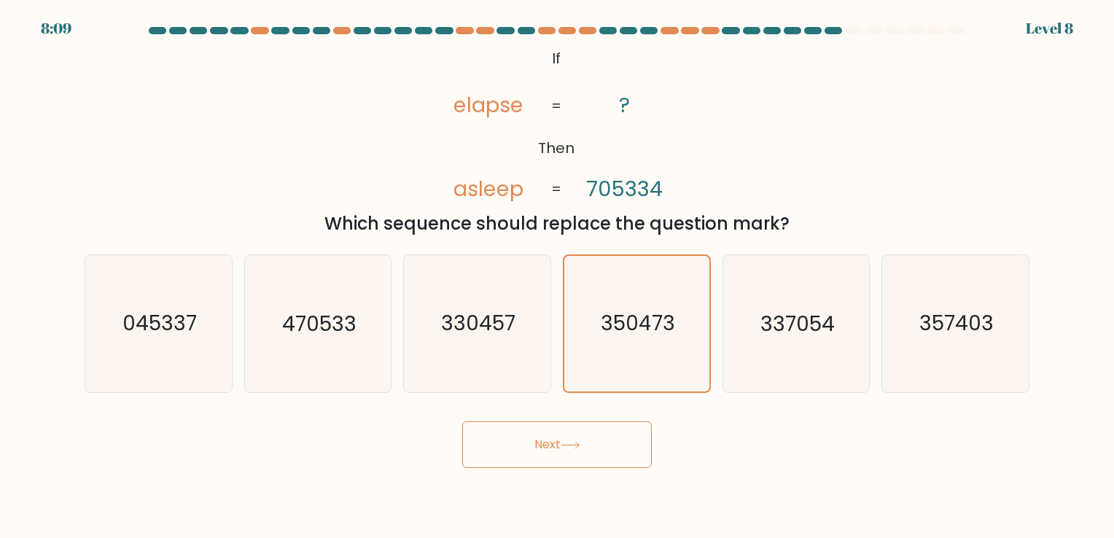
click at [558, 276] on input "f. 357403" at bounding box center [557, 272] width 1 height 7
radio input "true"
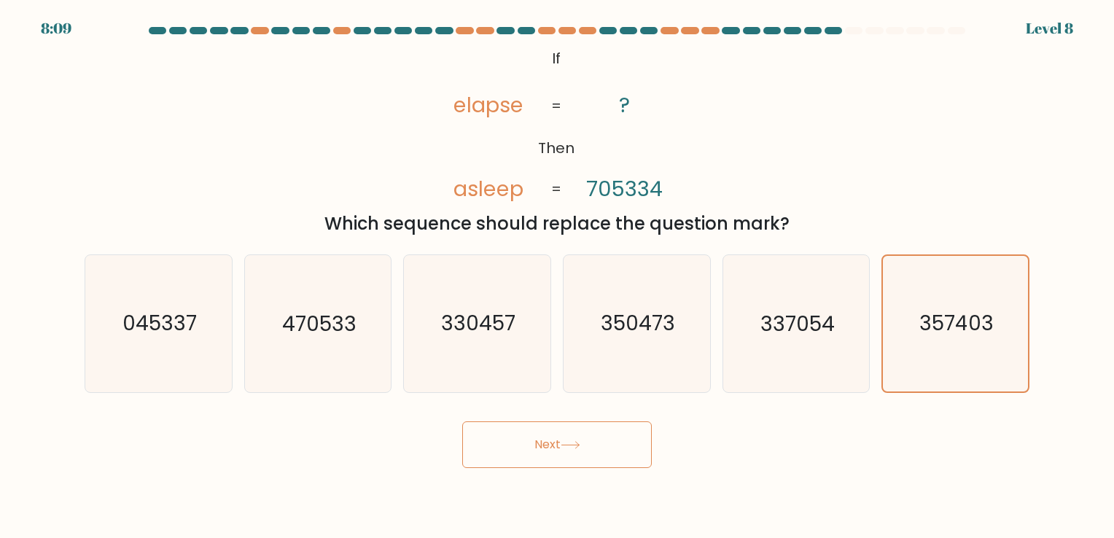
click at [620, 454] on button "Next" at bounding box center [556, 444] width 189 height 47
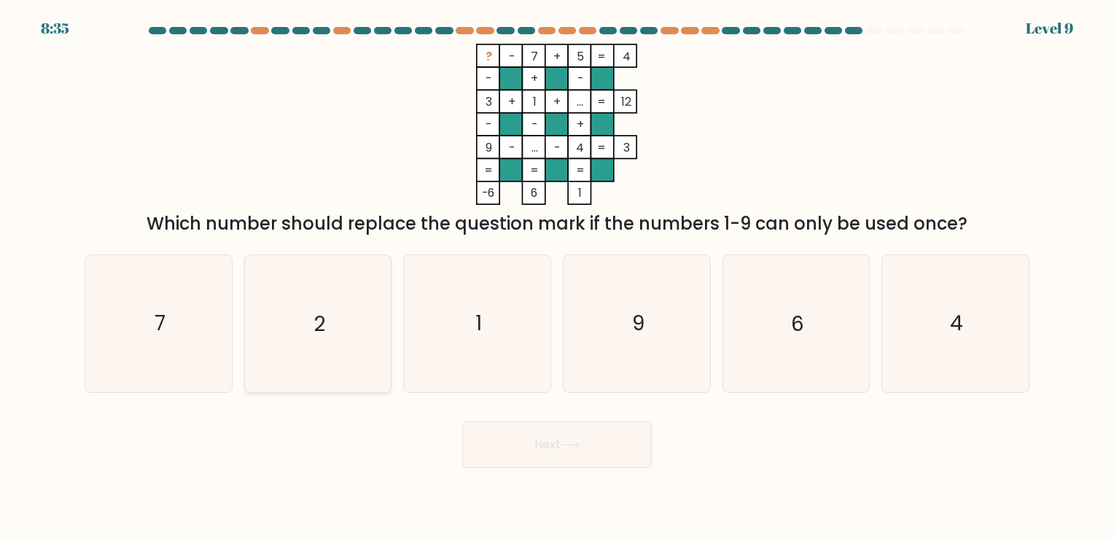
click at [335, 316] on icon "2" at bounding box center [317, 323] width 136 height 136
click at [557, 276] on input "b. 2" at bounding box center [557, 272] width 1 height 7
radio input "true"
click at [554, 469] on body "8:30 Level 9" at bounding box center [557, 269] width 1114 height 538
click at [568, 445] on icon at bounding box center [570, 445] width 20 height 8
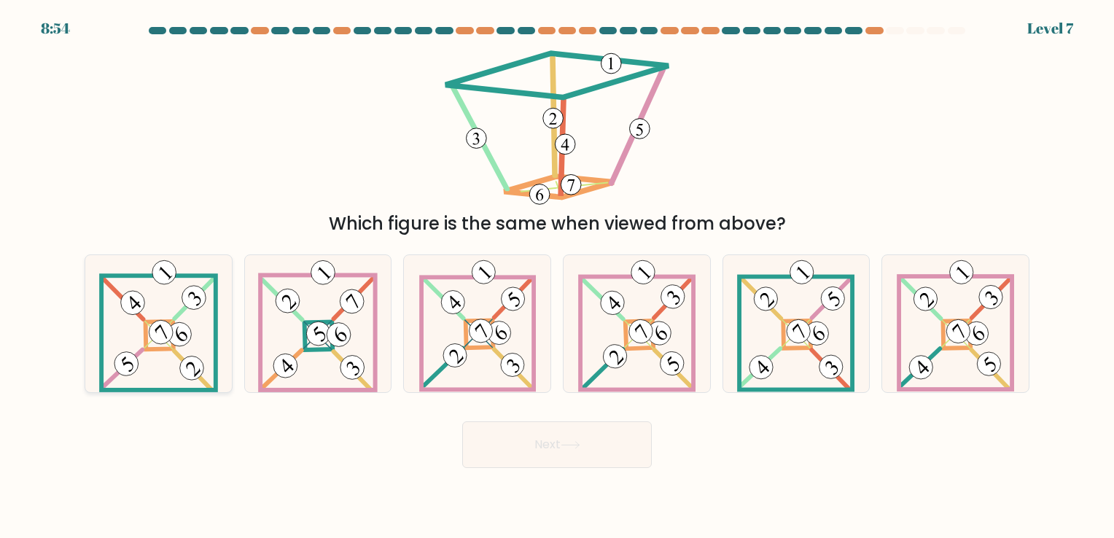
click at [204, 301] on 875 at bounding box center [194, 298] width 34 height 34
click at [557, 276] on input "a." at bounding box center [557, 272] width 1 height 7
radio input "true"
click at [542, 438] on button "Next" at bounding box center [556, 444] width 189 height 47
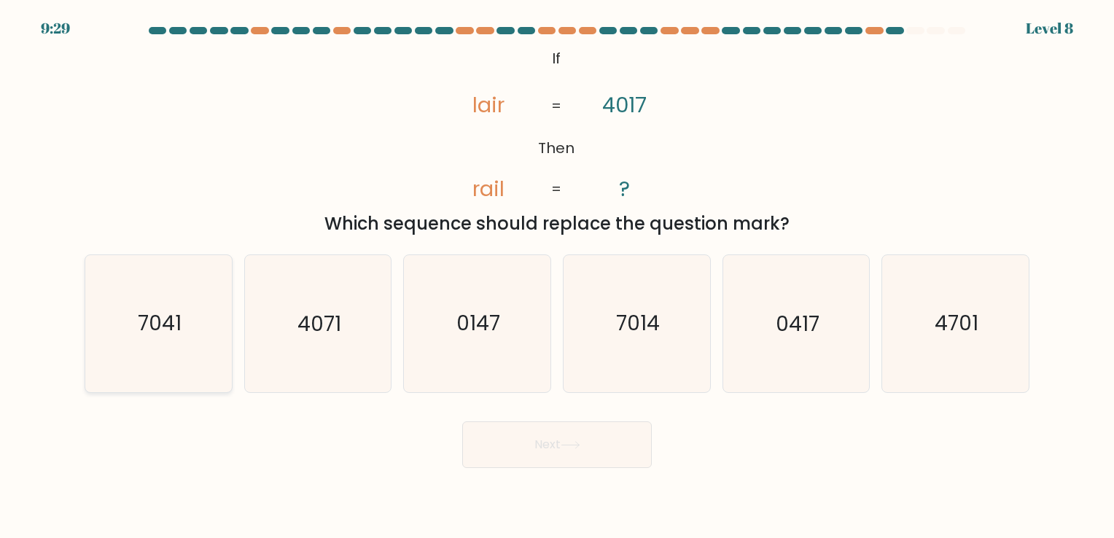
click at [169, 329] on text "7041" at bounding box center [160, 324] width 44 height 28
click at [557, 276] on input "a. 7041" at bounding box center [557, 272] width 1 height 7
radio input "true"
click at [643, 345] on icon "7014" at bounding box center [636, 323] width 136 height 136
click at [558, 276] on input "d. 7014" at bounding box center [557, 272] width 1 height 7
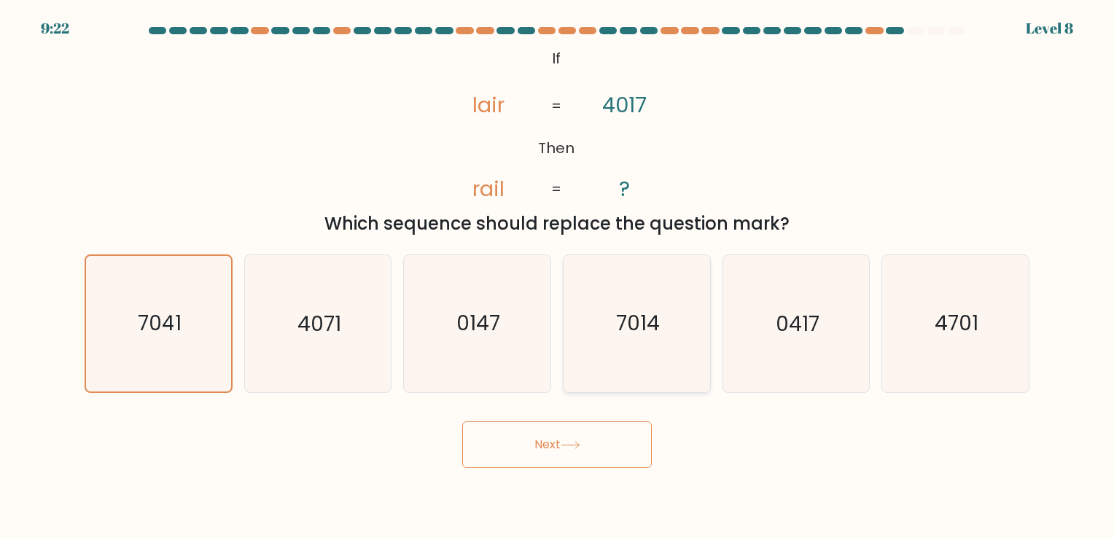
radio input "true"
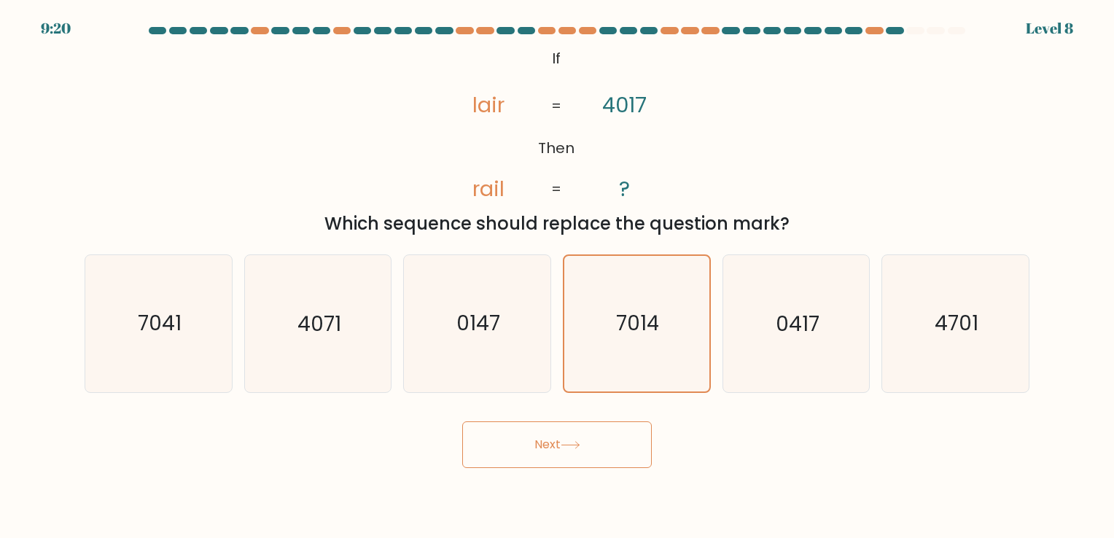
click at [595, 442] on button "Next" at bounding box center [556, 444] width 189 height 47
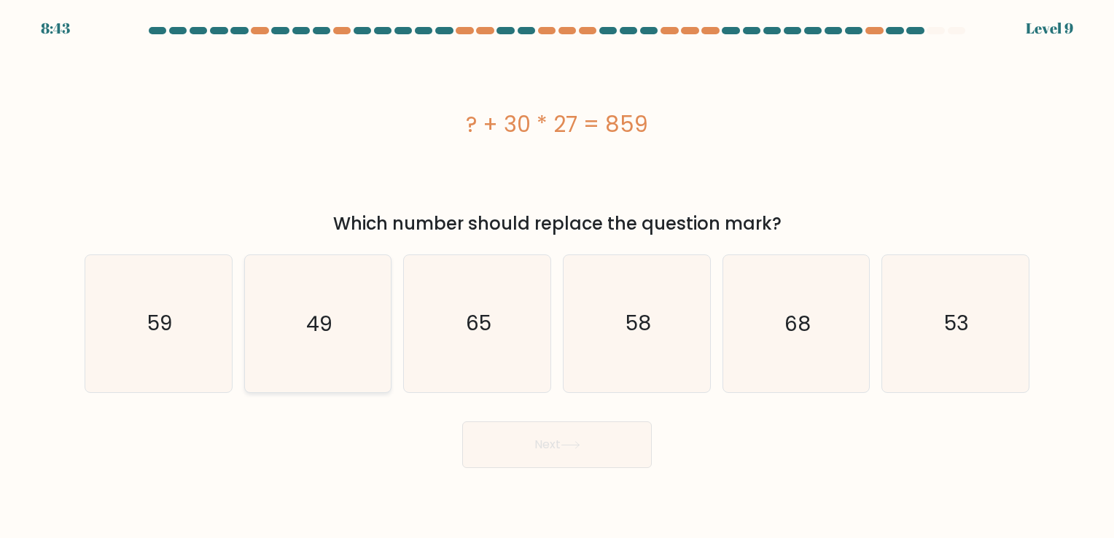
click at [322, 329] on text "49" at bounding box center [319, 324] width 26 height 28
click at [557, 276] on input "b. 49" at bounding box center [557, 272] width 1 height 7
radio input "true"
click at [589, 446] on button "Next" at bounding box center [556, 444] width 189 height 47
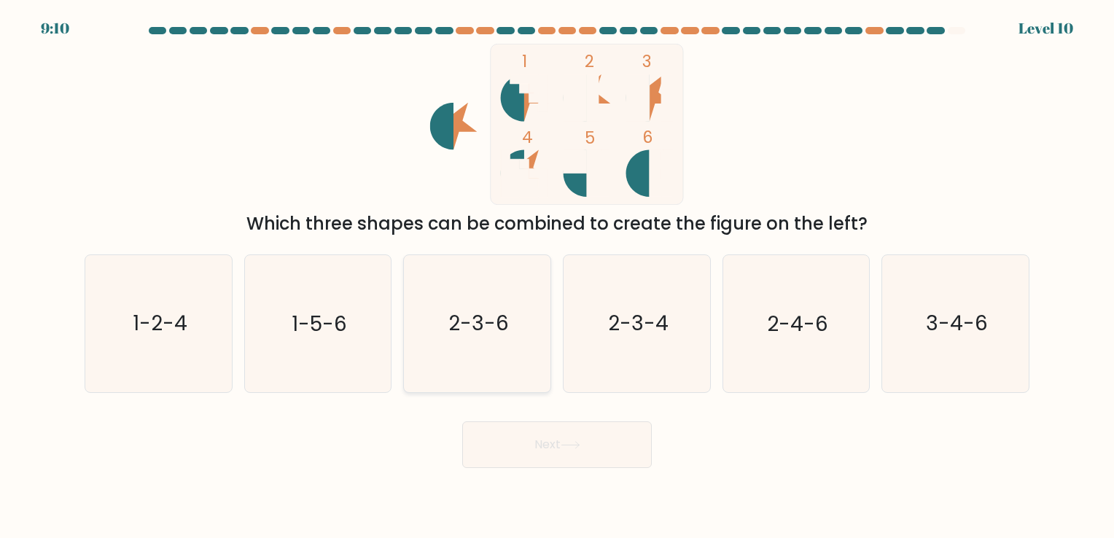
click at [487, 351] on icon "2-3-6" at bounding box center [477, 323] width 136 height 136
click at [557, 276] on input "c. 2-3-6" at bounding box center [557, 272] width 1 height 7
radio input "true"
click at [604, 439] on button "Next" at bounding box center [556, 444] width 189 height 47
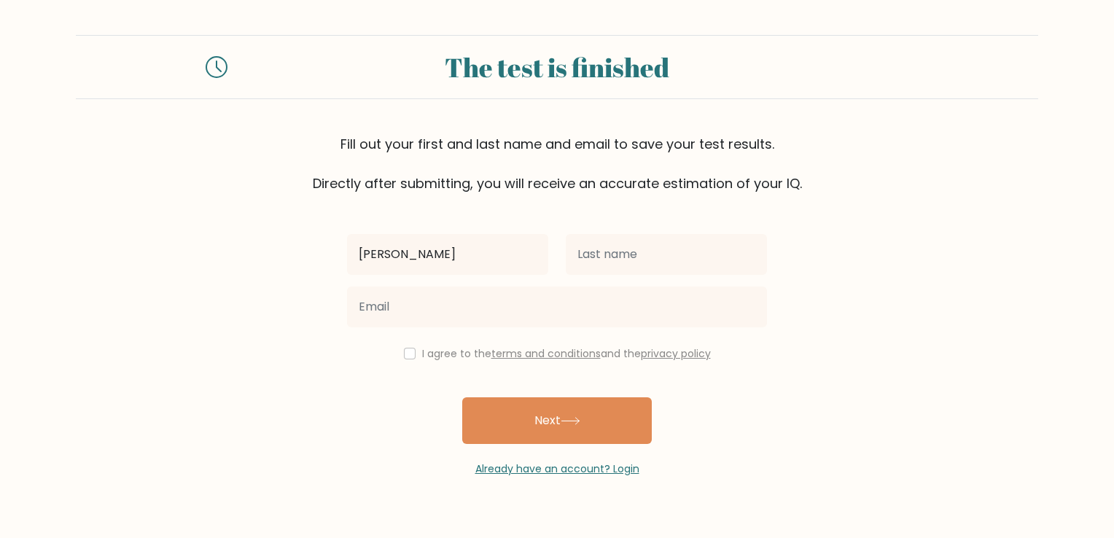
type input "[PERSON_NAME]"
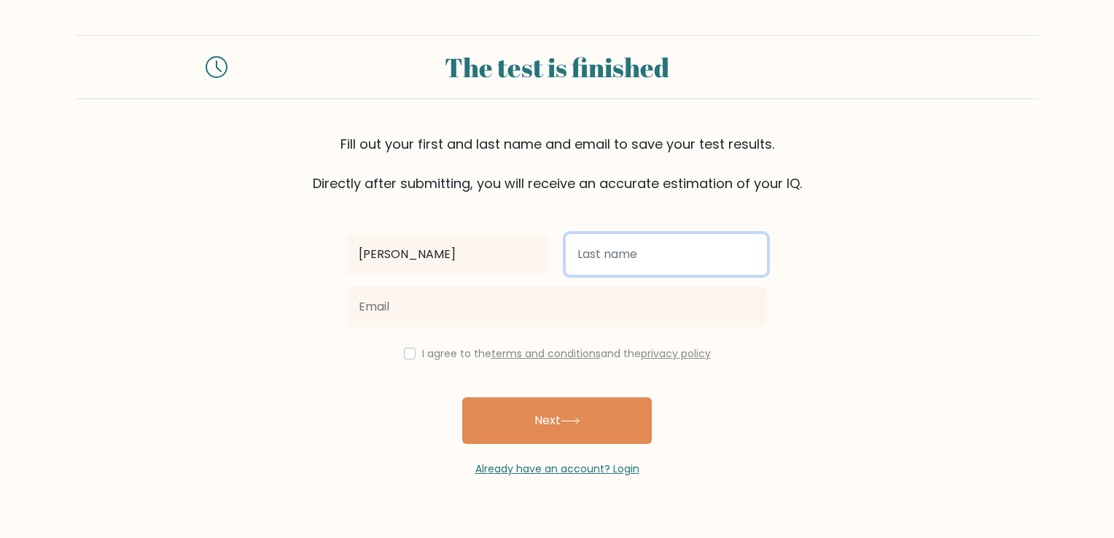
click at [612, 251] on input "text" at bounding box center [666, 254] width 201 height 41
type input "[PERSON_NAME]"
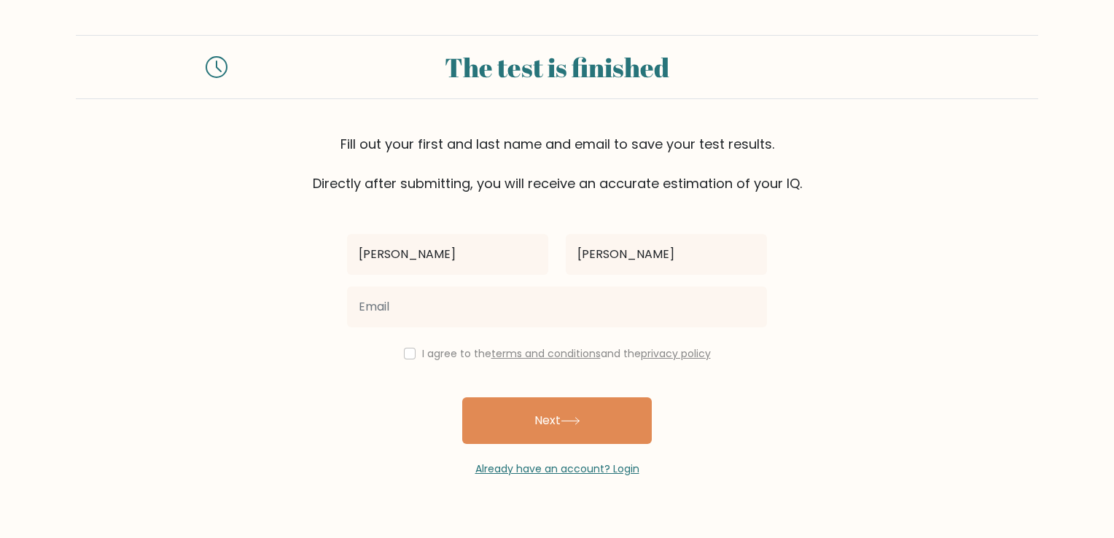
drag, startPoint x: 864, startPoint y: 224, endPoint x: 808, endPoint y: 244, distance: 58.8
click at [864, 224] on form "The test is finished Fill out your first and last name and email to save your t…" at bounding box center [557, 256] width 1114 height 442
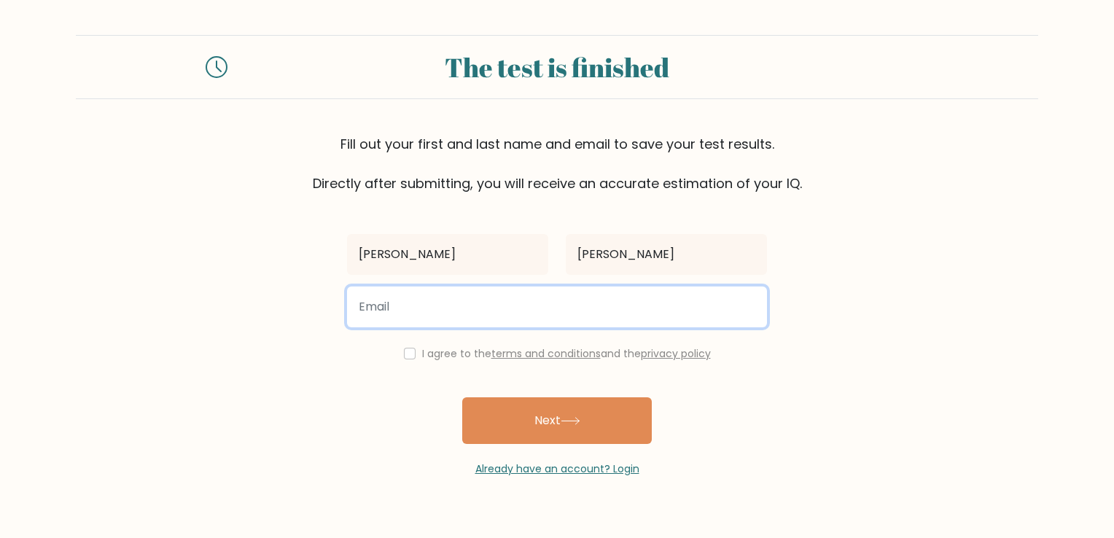
click at [447, 296] on input "email" at bounding box center [557, 306] width 420 height 41
type input "catherinesilvano124@gmail.com"
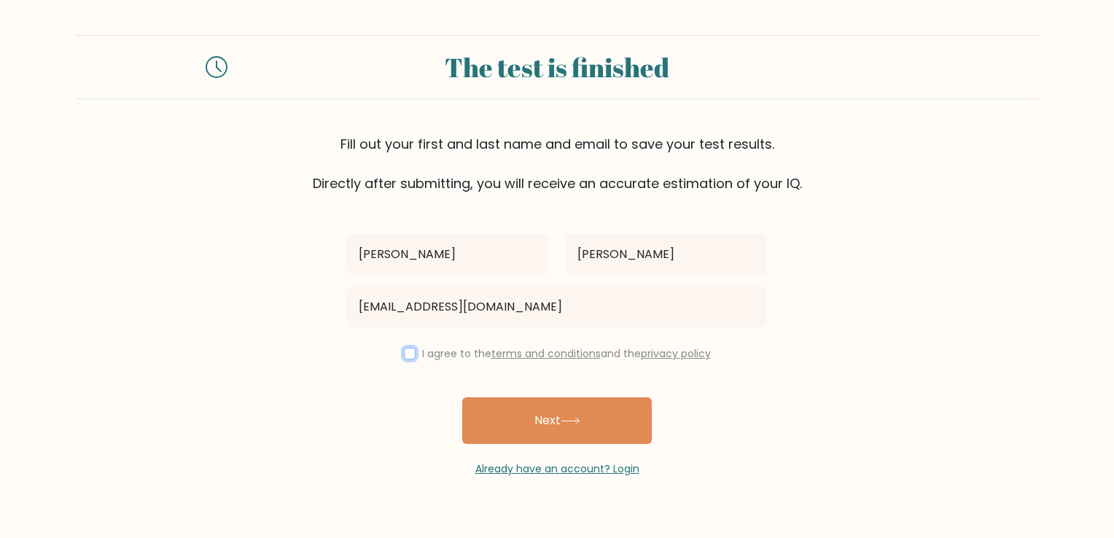
click at [405, 353] on input "checkbox" at bounding box center [410, 354] width 12 height 12
checkbox input "true"
click at [545, 429] on button "Next" at bounding box center [556, 420] width 189 height 47
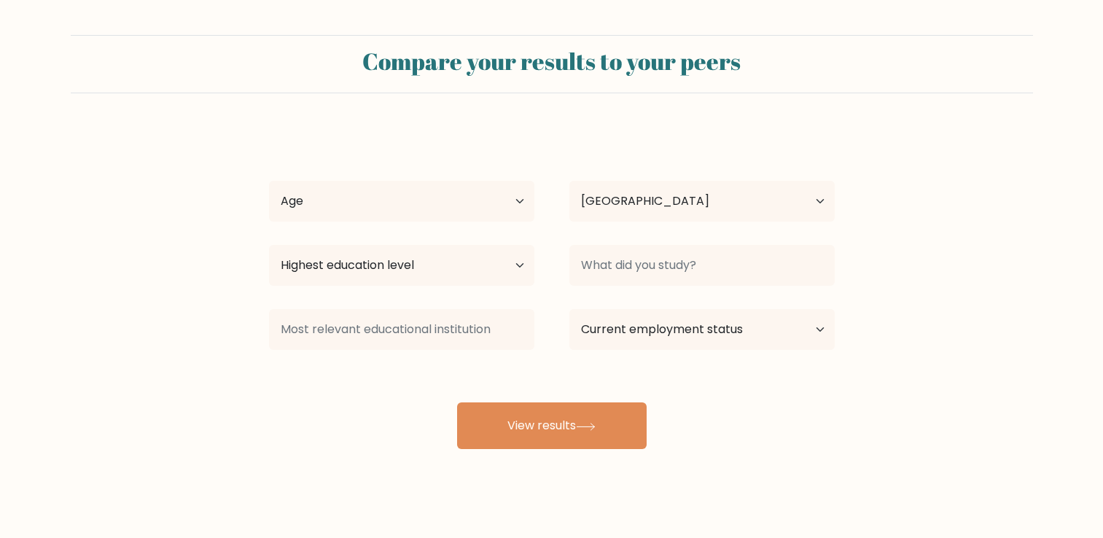
select select "PH"
click at [448, 206] on select "Age Under [DEMOGRAPHIC_DATA] [DEMOGRAPHIC_DATA] [DEMOGRAPHIC_DATA] [DEMOGRAPHIC…" at bounding box center [401, 201] width 265 height 41
select select "35_44"
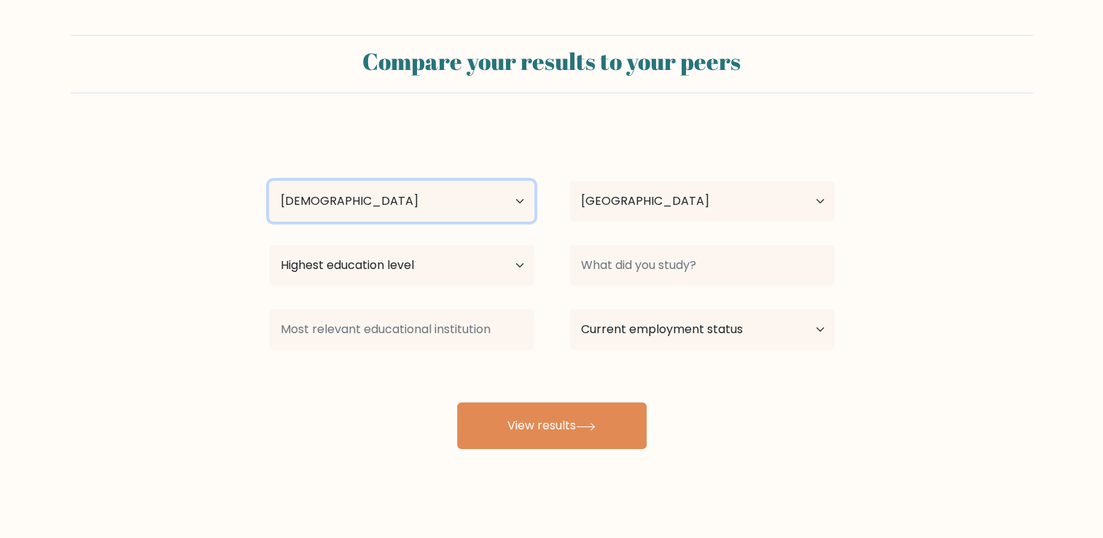
click at [269, 181] on select "Age Under [DEMOGRAPHIC_DATA] [DEMOGRAPHIC_DATA] [DEMOGRAPHIC_DATA] [DEMOGRAPHIC…" at bounding box center [401, 201] width 265 height 41
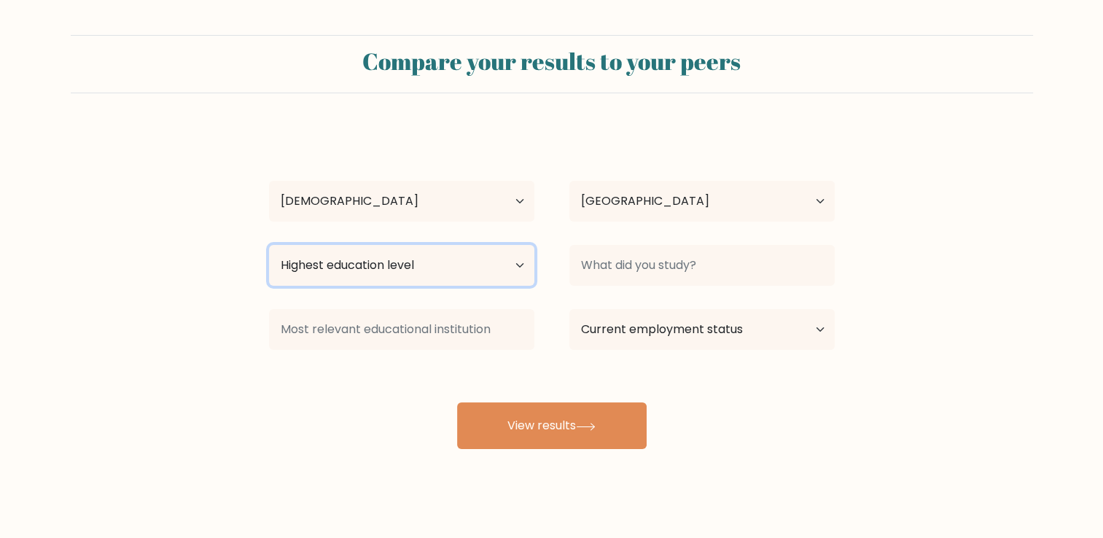
click at [437, 272] on select "Highest education level No schooling Primary Lower Secondary Upper Secondary Oc…" at bounding box center [401, 265] width 265 height 41
select select "bachelors_degree"
click at [269, 245] on select "Highest education level No schooling Primary Lower Secondary Upper Secondary Oc…" at bounding box center [401, 265] width 265 height 41
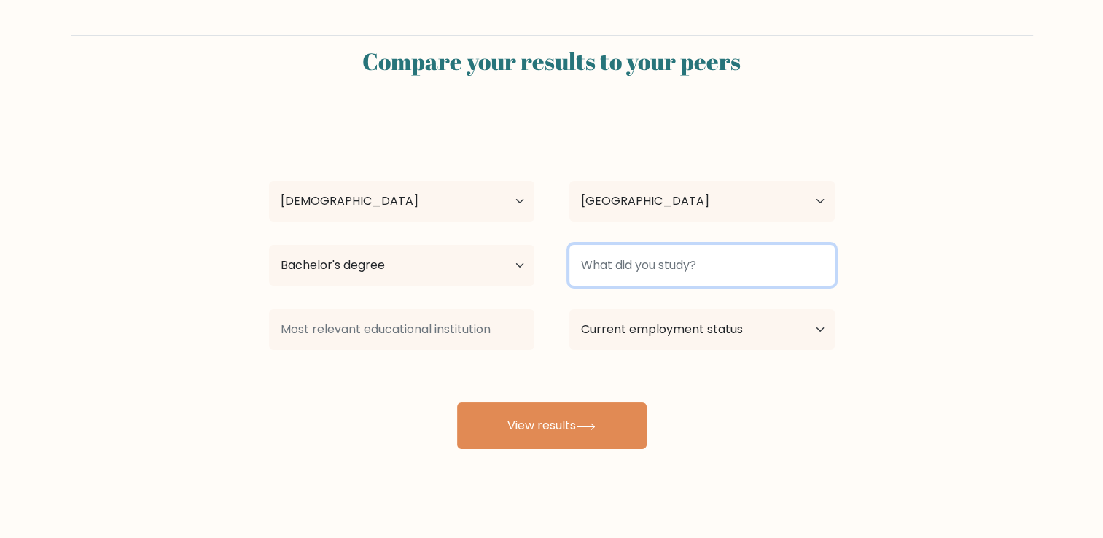
click at [732, 258] on input at bounding box center [701, 265] width 265 height 41
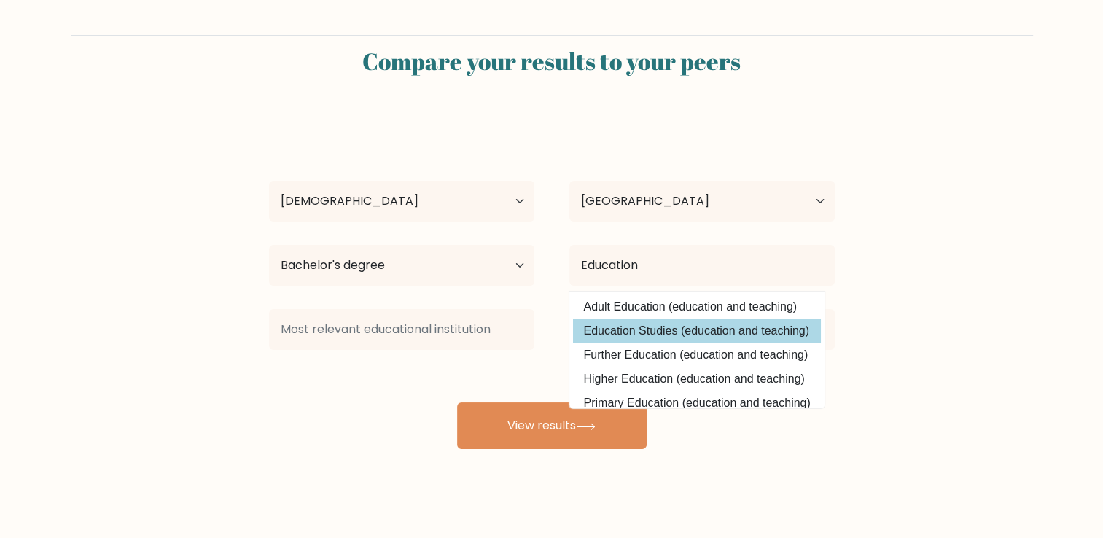
click at [732, 329] on option "Education Studies (education and teaching)" at bounding box center [697, 330] width 248 height 23
type input "Education Studies"
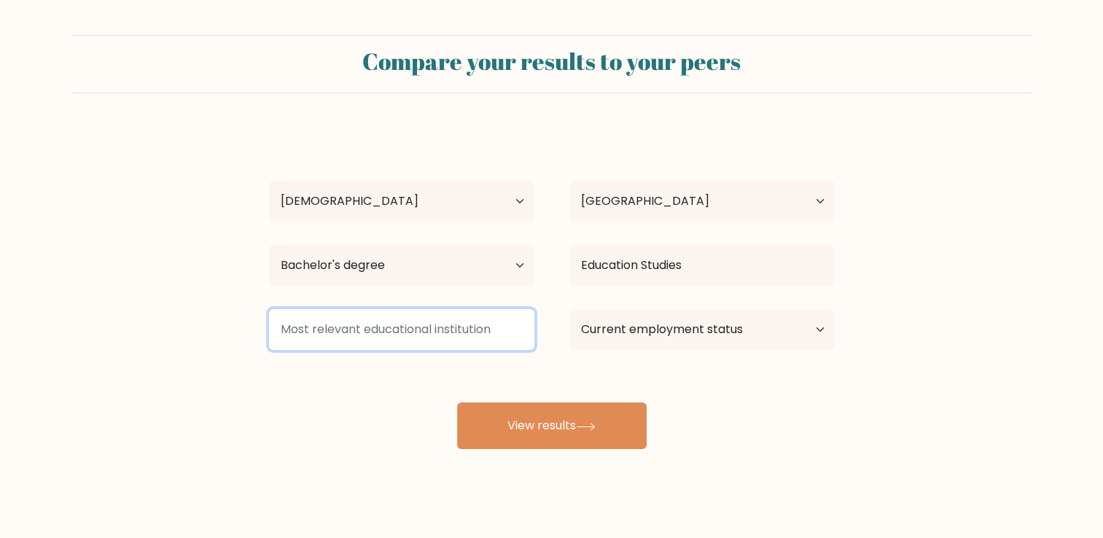
click at [401, 340] on input at bounding box center [401, 329] width 265 height 41
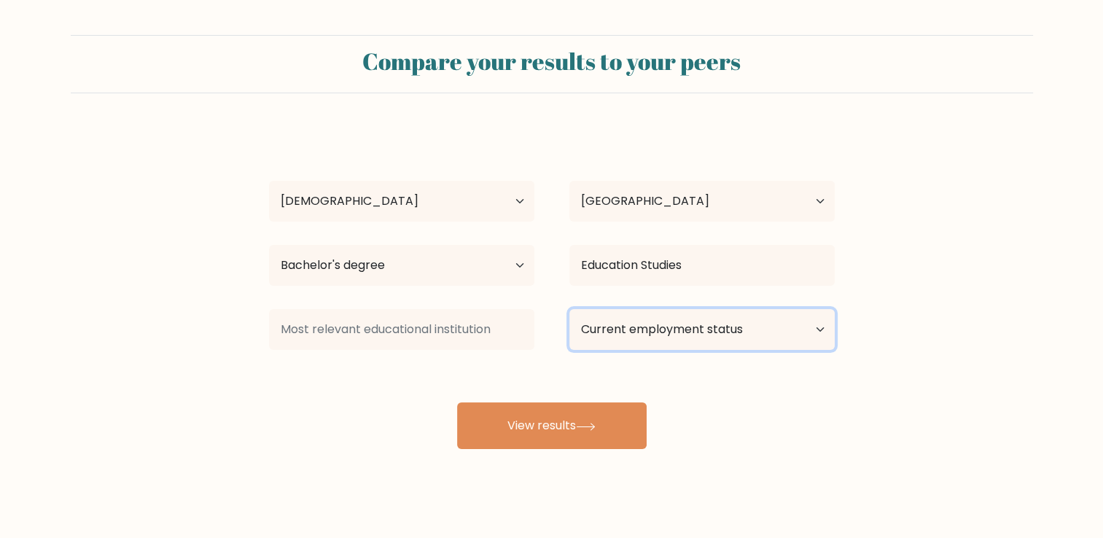
click at [630, 334] on select "Current employment status Employed Student Retired Other / prefer not to answer" at bounding box center [701, 329] width 265 height 41
select select "other"
click at [569, 309] on select "Current employment status Employed Student Retired Other / prefer not to answer" at bounding box center [701, 329] width 265 height 41
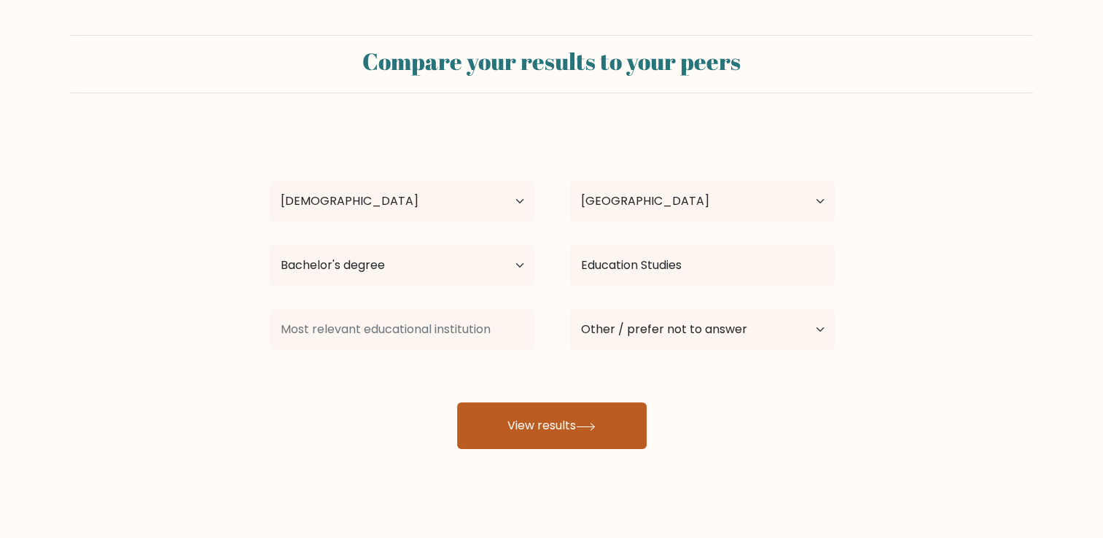
click at [535, 425] on button "View results" at bounding box center [551, 425] width 189 height 47
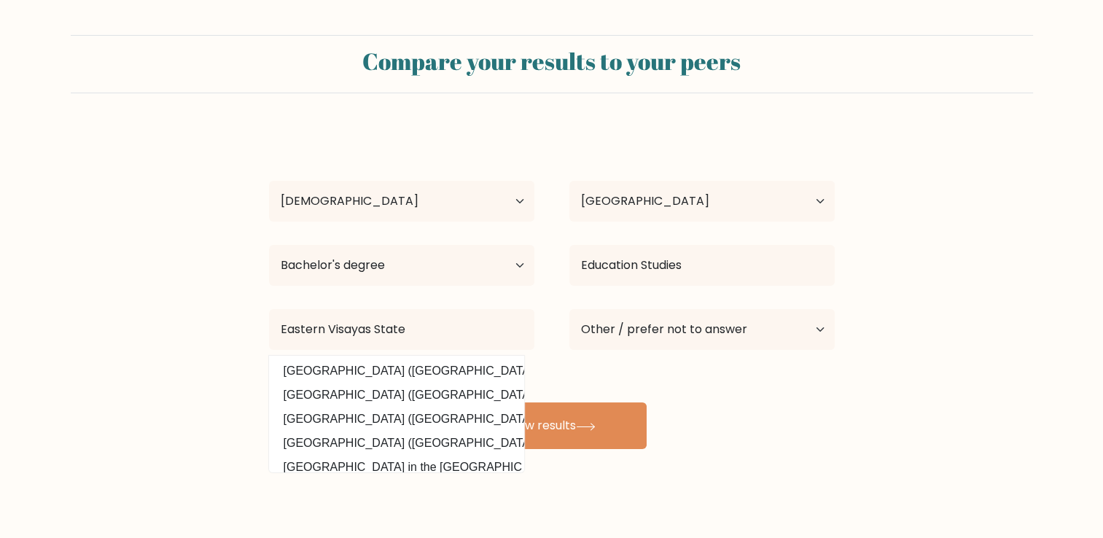
click at [478, 378] on option "[GEOGRAPHIC_DATA] ([GEOGRAPHIC_DATA])" at bounding box center [397, 370] width 248 height 23
type input "[GEOGRAPHIC_DATA]"
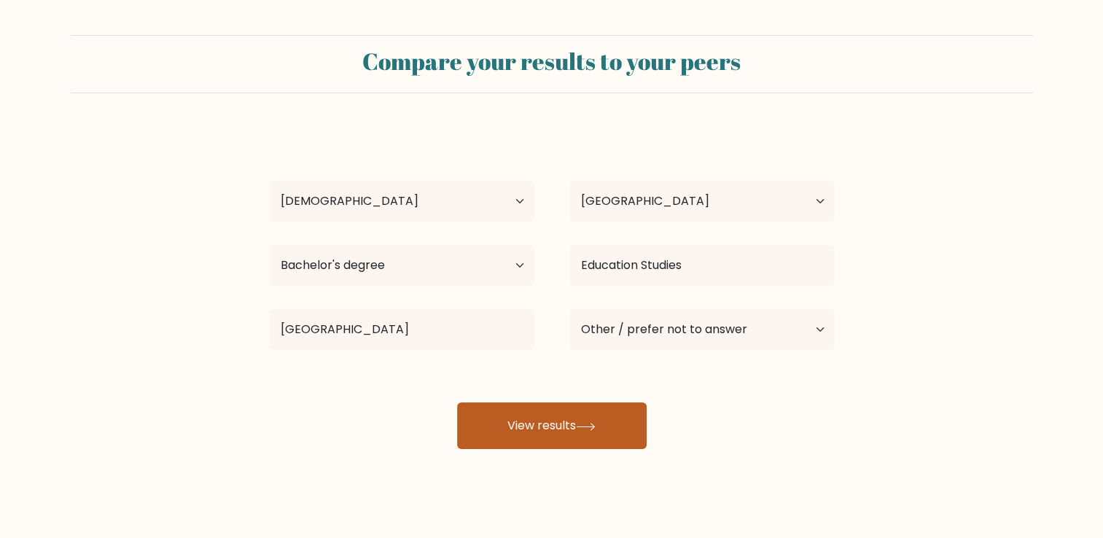
click at [531, 421] on button "View results" at bounding box center [551, 425] width 189 height 47
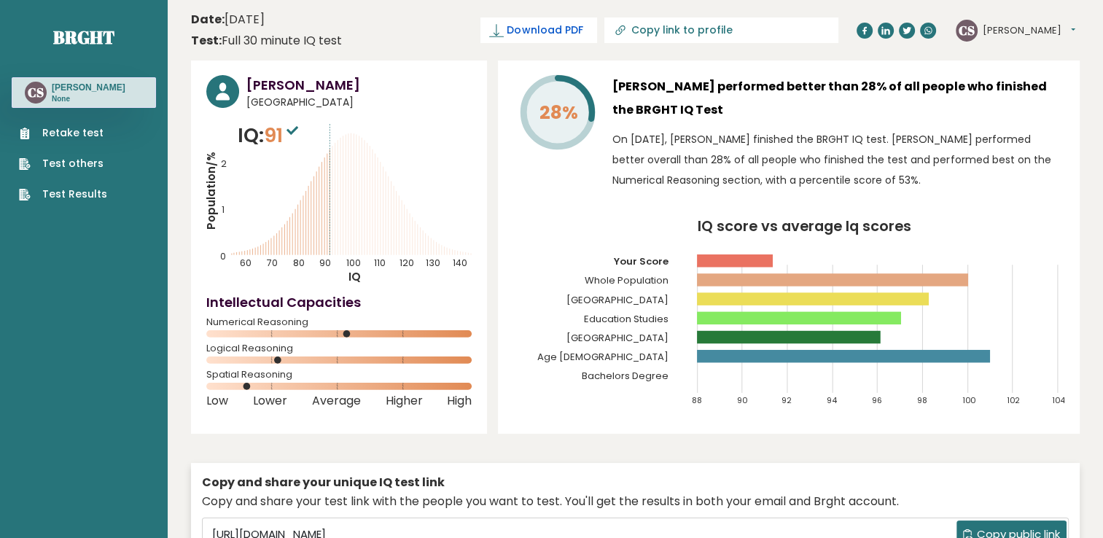
click at [582, 31] on span "Download PDF" at bounding box center [545, 30] width 76 height 15
